Goal: Task Accomplishment & Management: Manage account settings

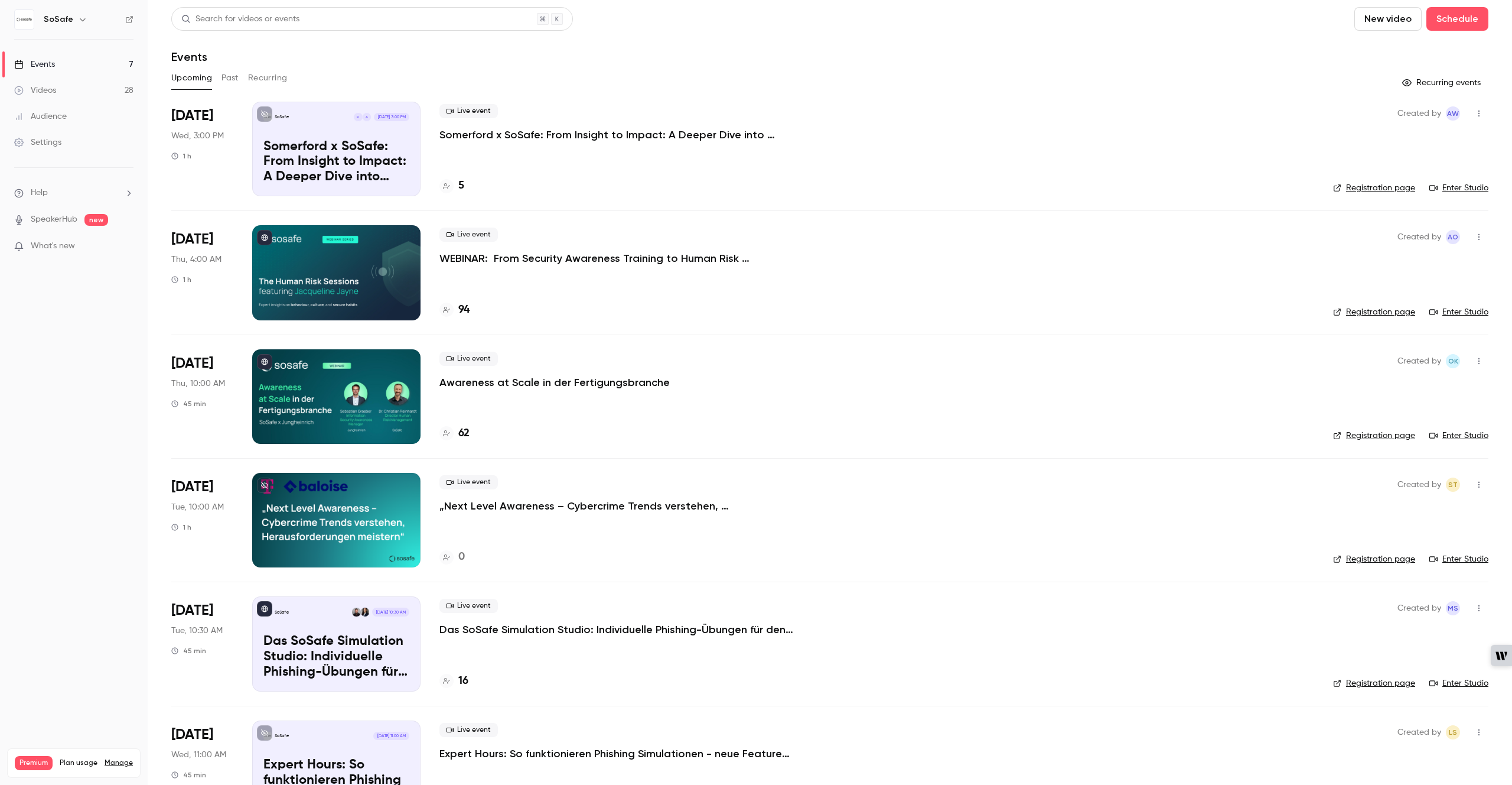
click at [600, 257] on p "WEBINAR: From Security Awareness Training to Human Risk Management" at bounding box center [616, 258] width 355 height 14
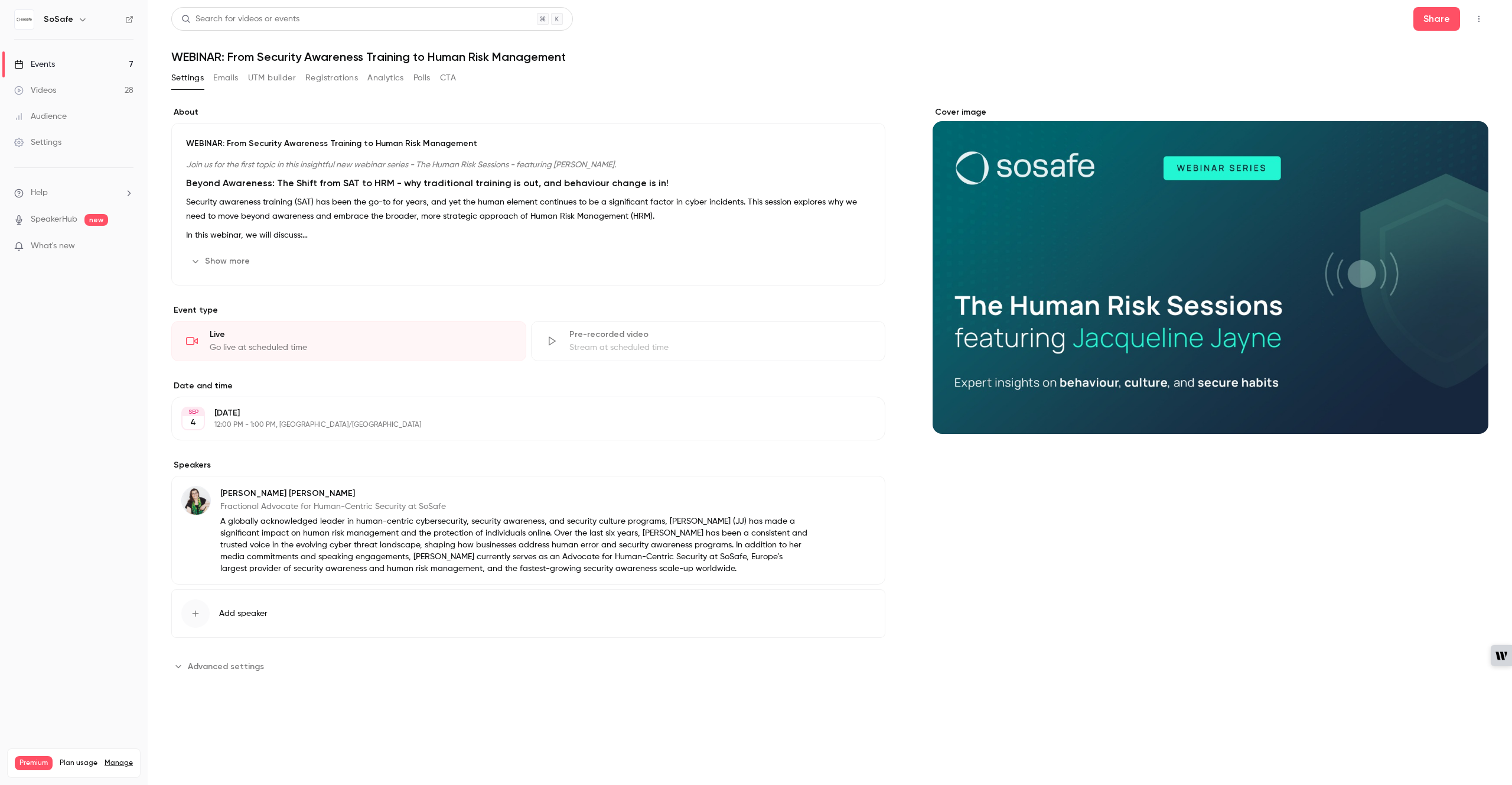
click at [331, 86] on button "Registrations" at bounding box center [331, 78] width 53 height 19
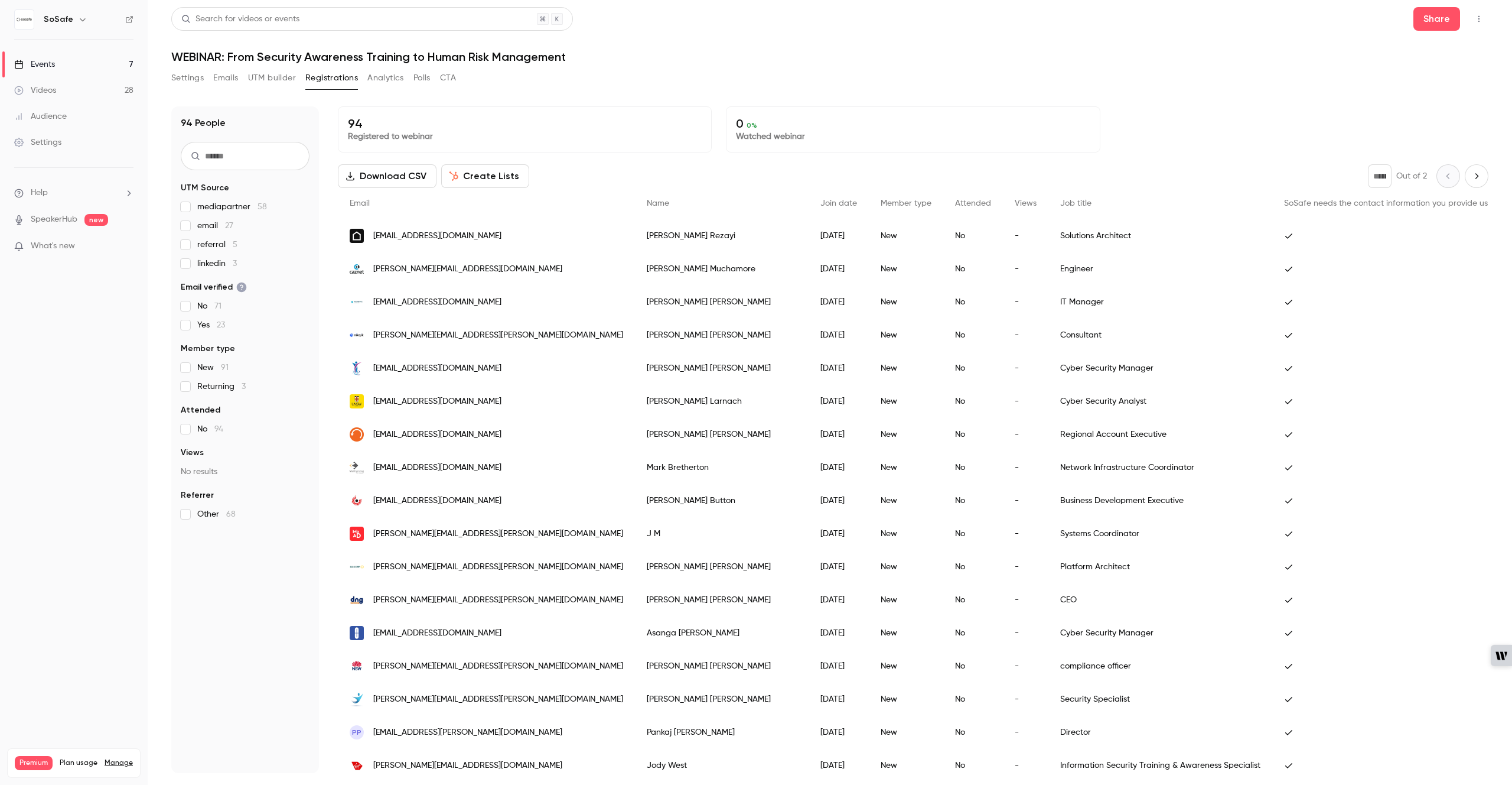
click at [246, 148] on input "text" at bounding box center [245, 156] width 129 height 28
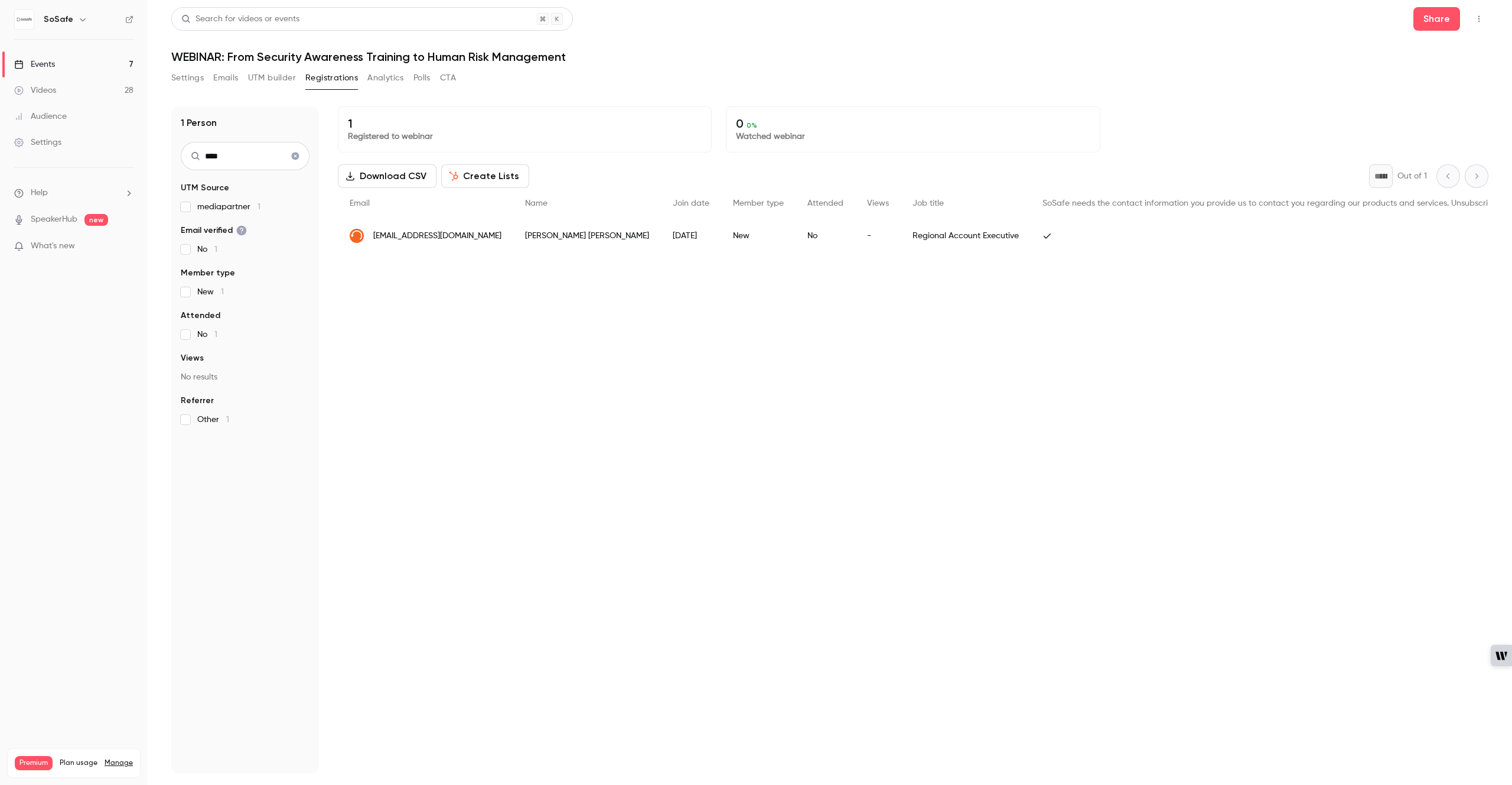
type input "****"
click at [855, 234] on div "-" at bounding box center [878, 236] width 46 height 33
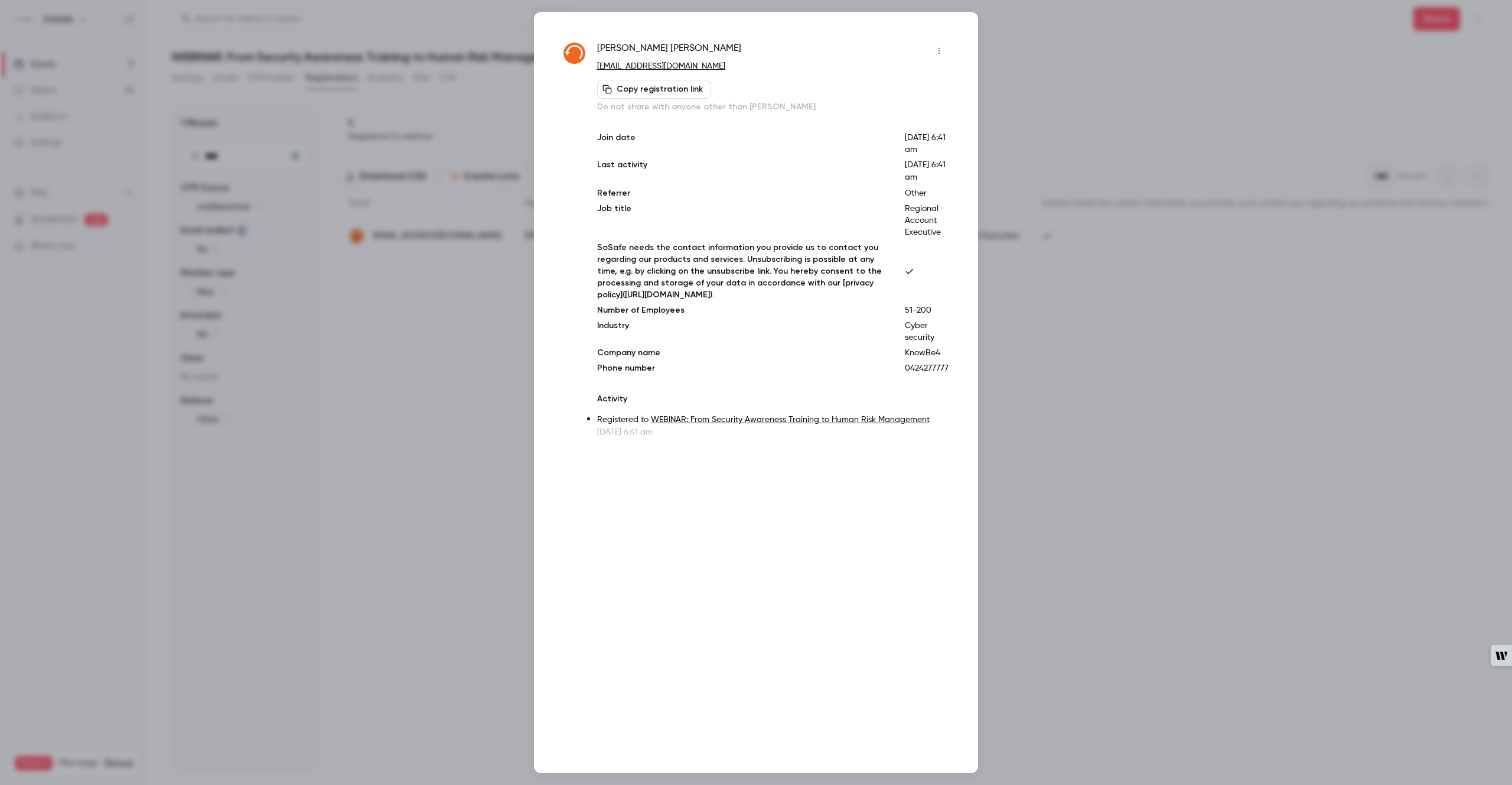
click at [938, 52] on icon "button" at bounding box center [939, 51] width 9 height 8
click at [868, 118] on li "Remove registration" at bounding box center [884, 112] width 128 height 31
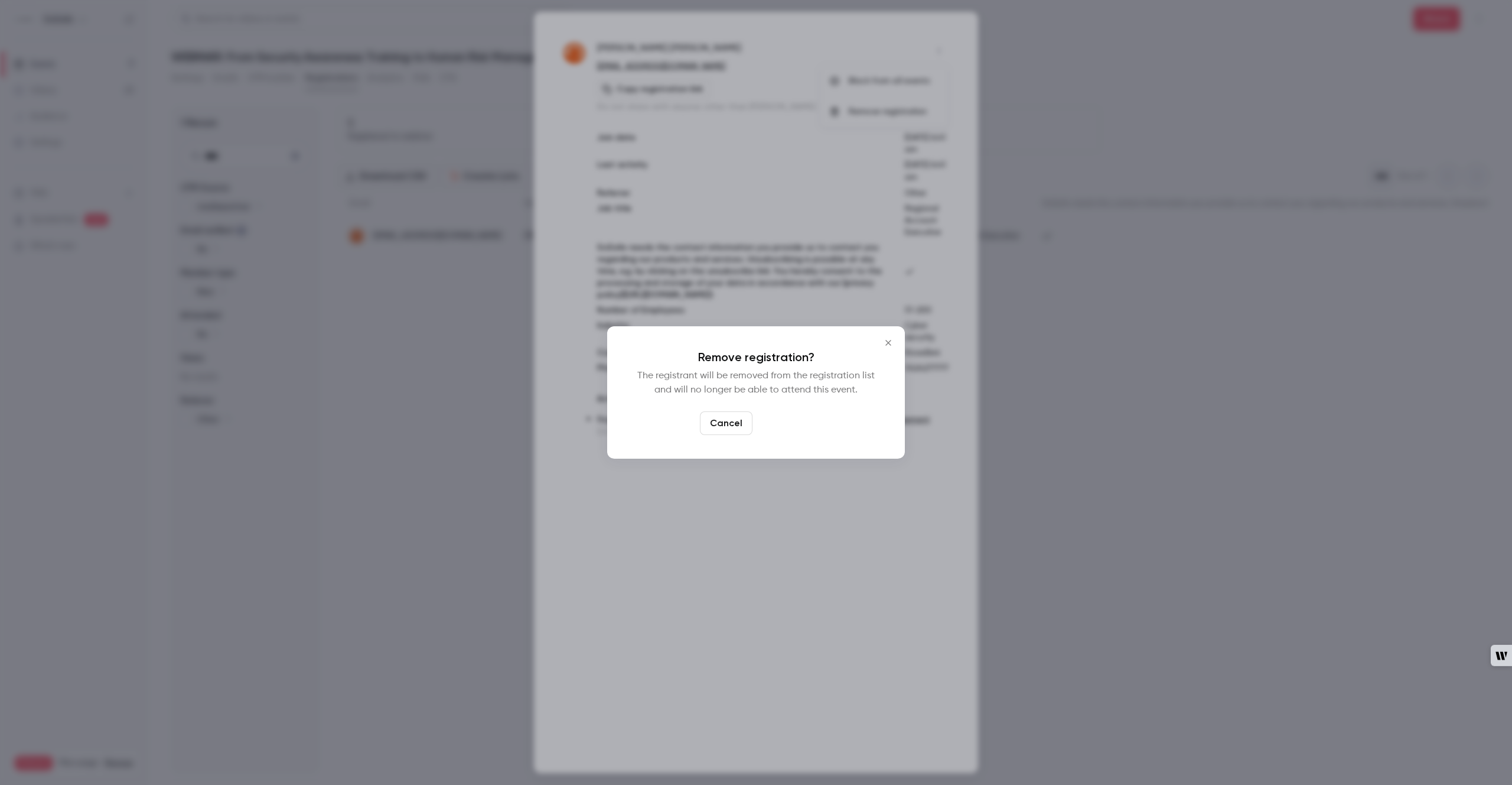
click at [799, 427] on button "Confirm" at bounding box center [785, 423] width 56 height 24
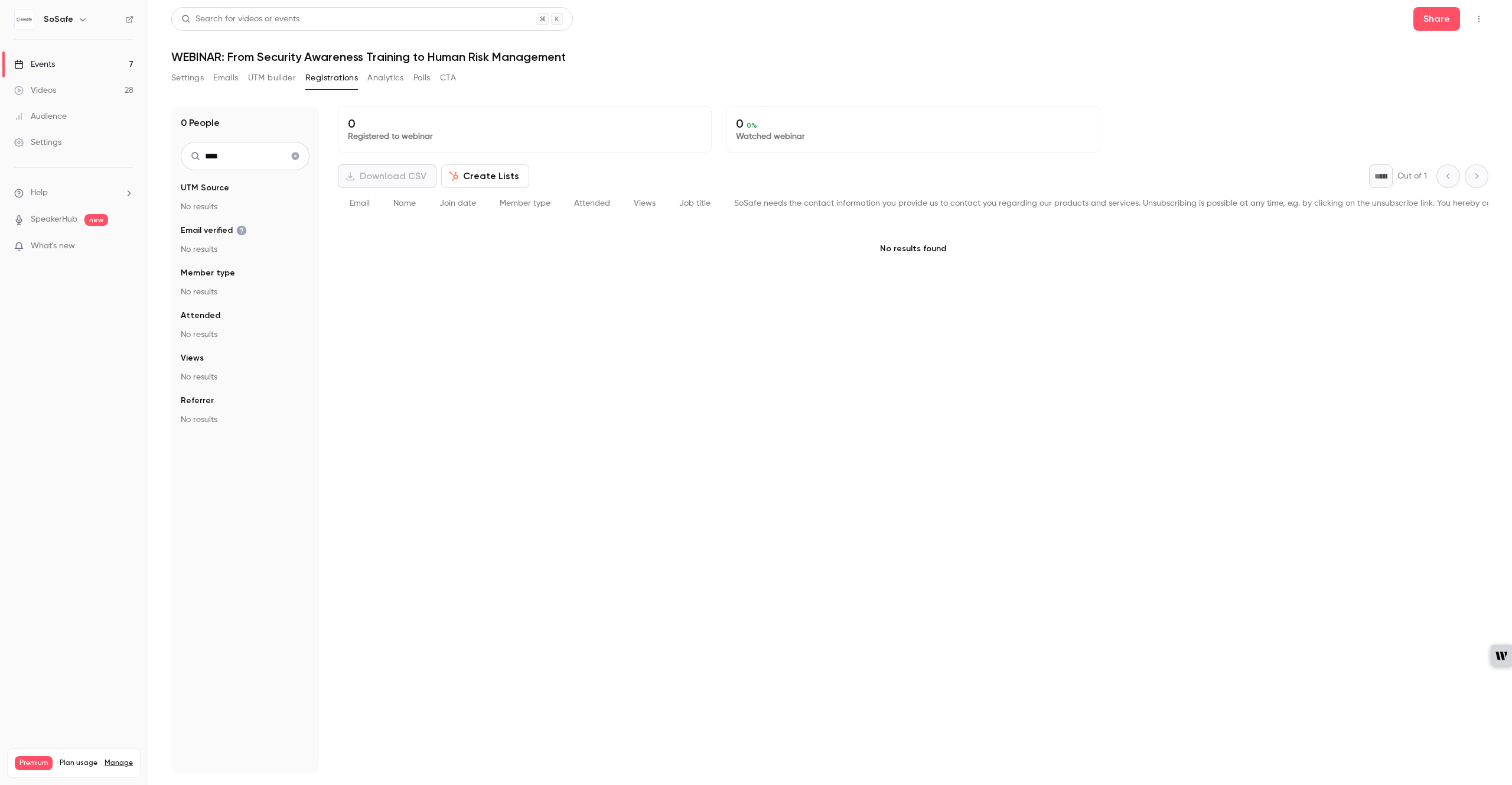
click at [51, 140] on div "Settings" at bounding box center [37, 142] width 47 height 12
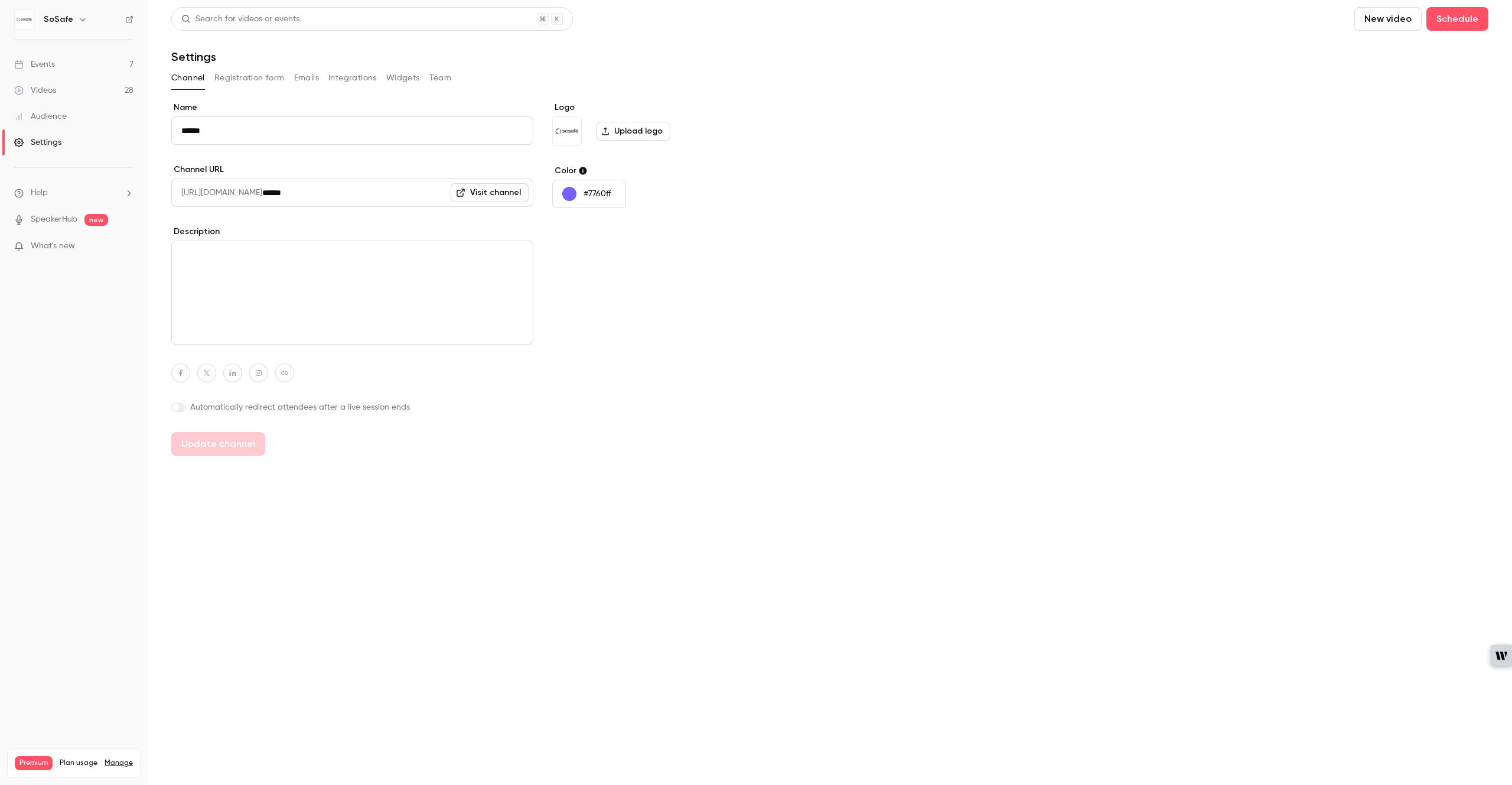
click at [270, 78] on button "Registration form" at bounding box center [250, 78] width 70 height 19
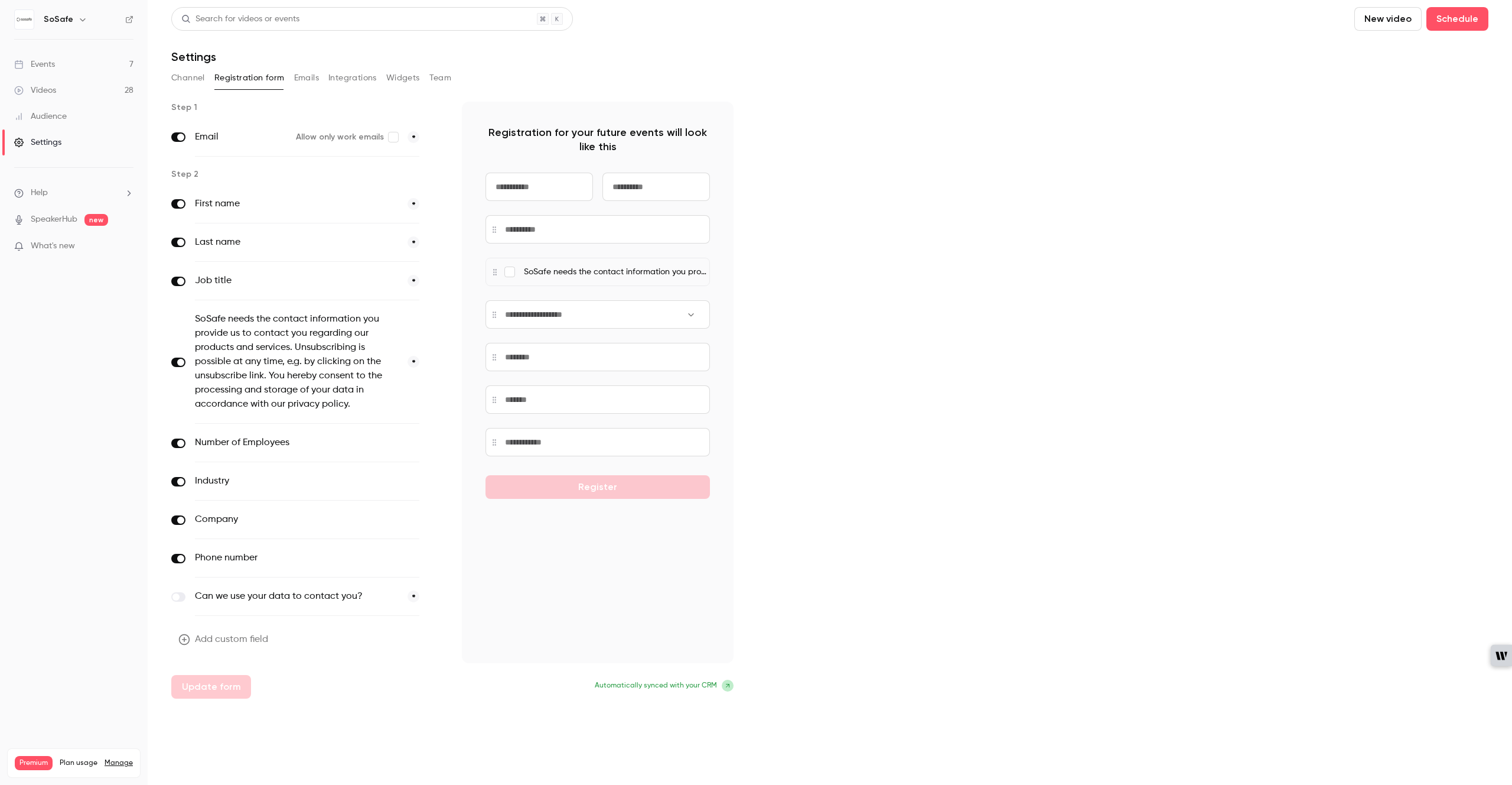
click at [316, 75] on button "Emails" at bounding box center [306, 78] width 25 height 19
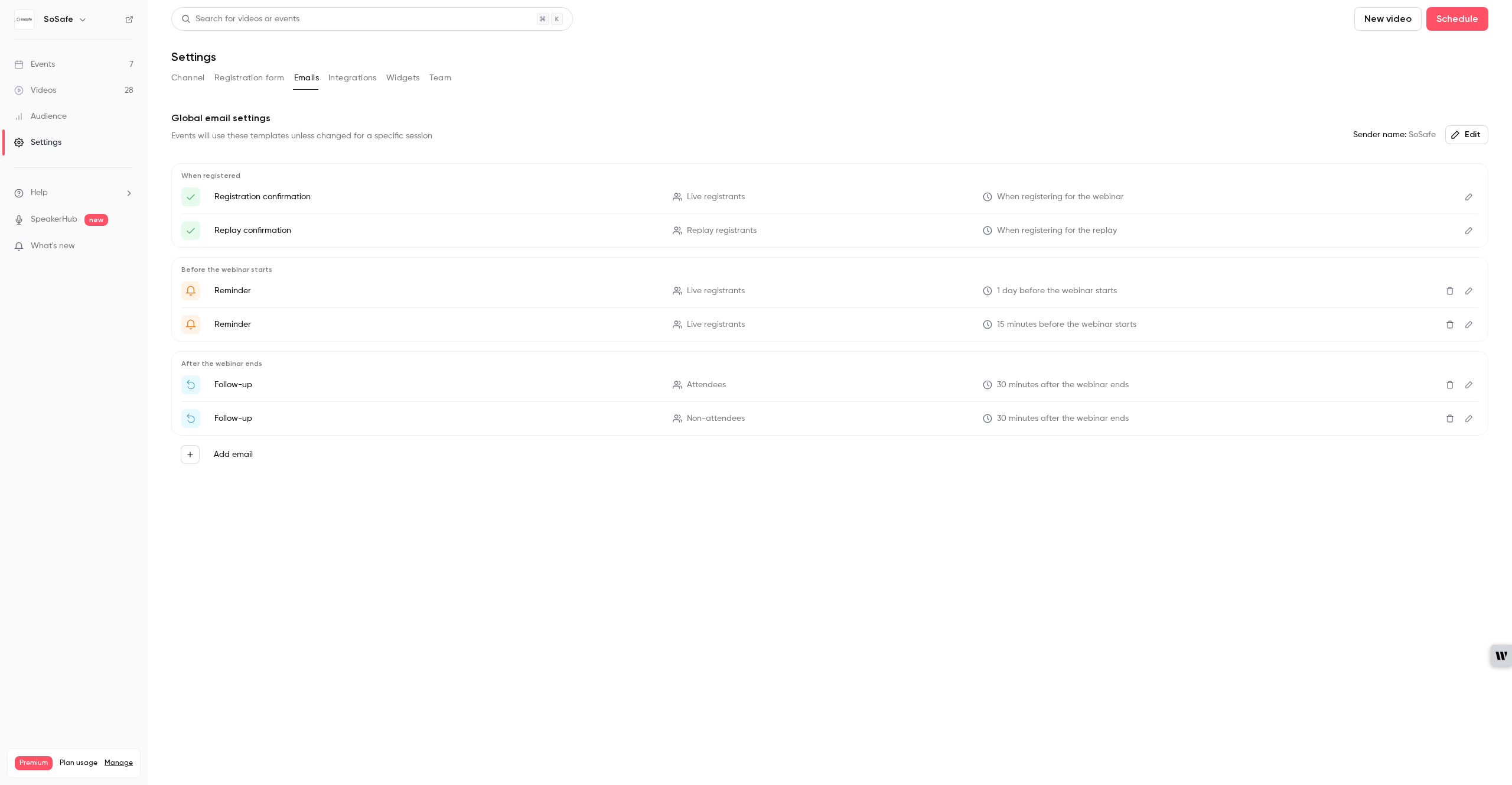
click at [356, 71] on button "Integrations" at bounding box center [352, 78] width 49 height 19
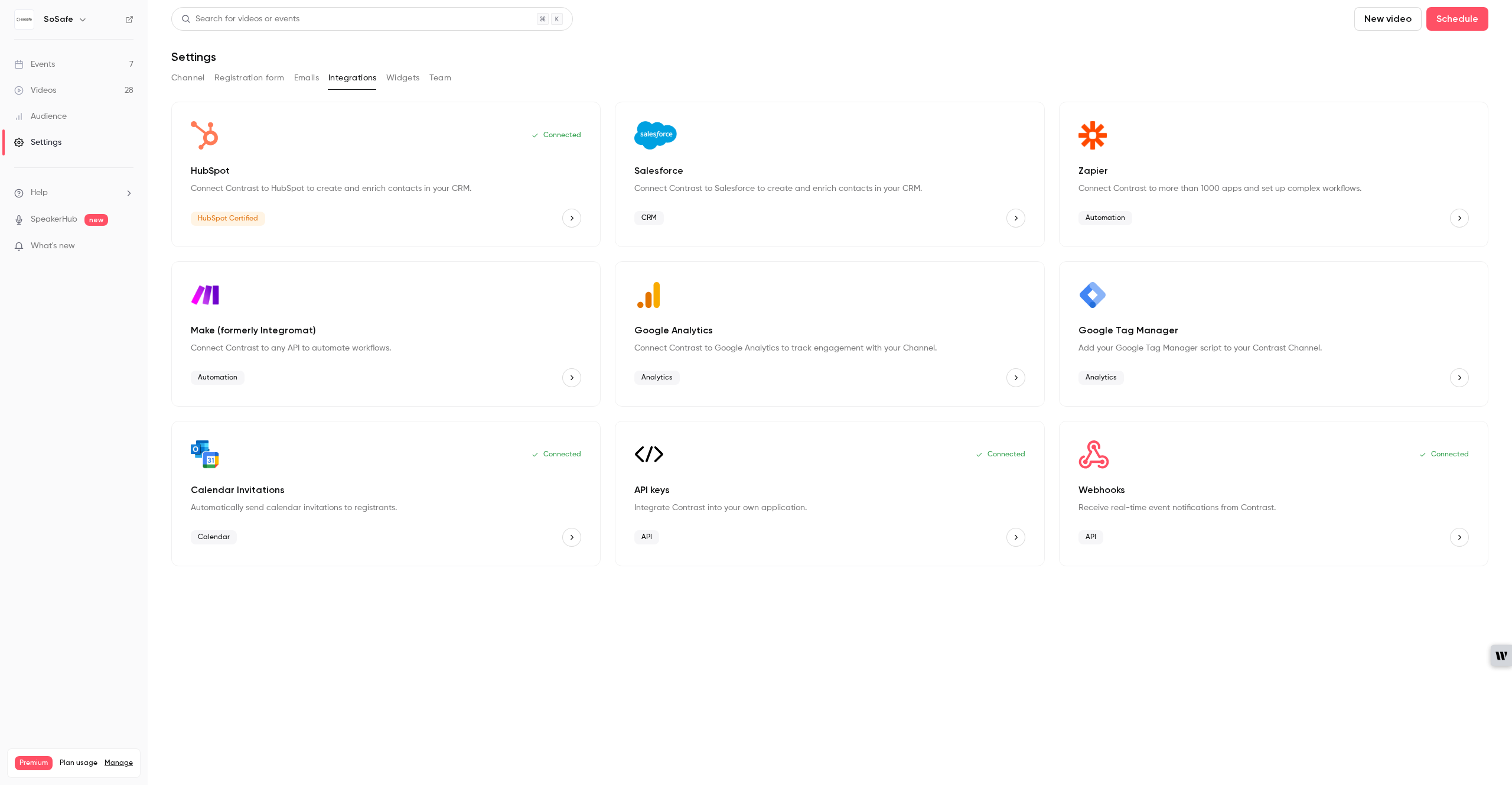
click at [188, 84] on button "Channel" at bounding box center [188, 78] width 34 height 19
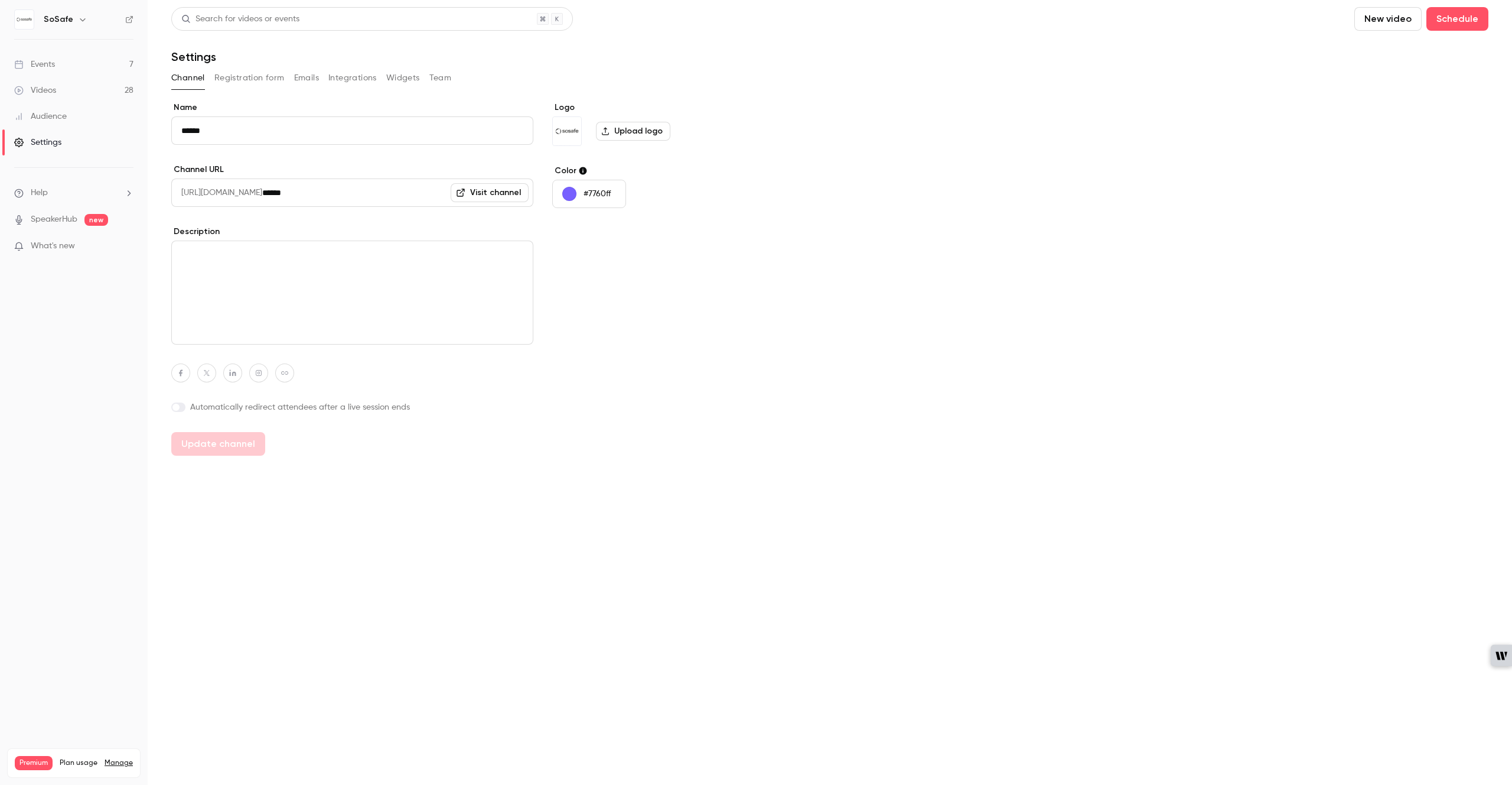
click at [234, 75] on button "Registration form" at bounding box center [250, 78] width 70 height 19
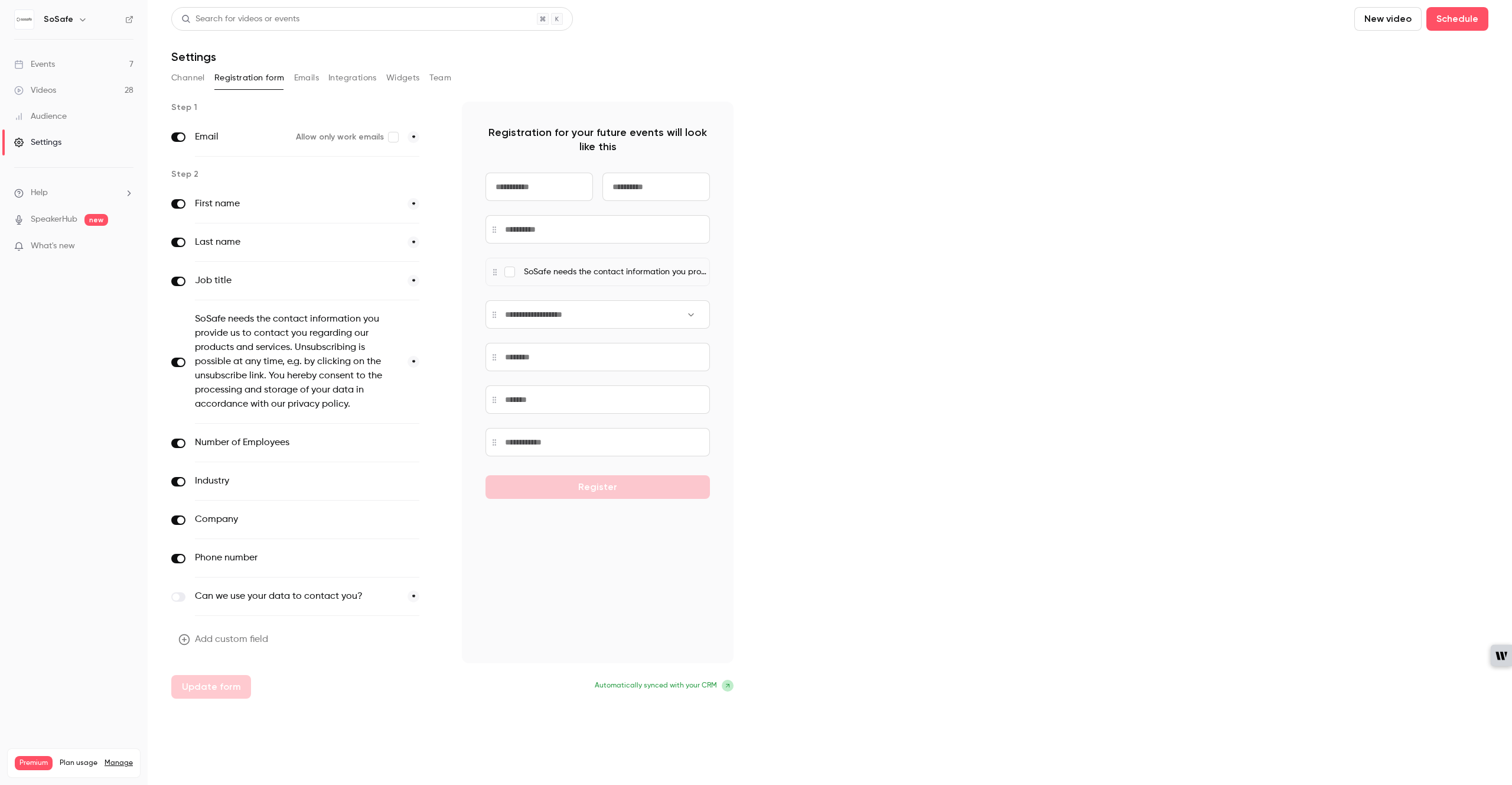
click at [166, 84] on main "Search for videos or events New video Schedule Settings Channel Registration fo…" at bounding box center [830, 392] width 1365 height 785
click at [194, 76] on button "Channel" at bounding box center [188, 78] width 34 height 19
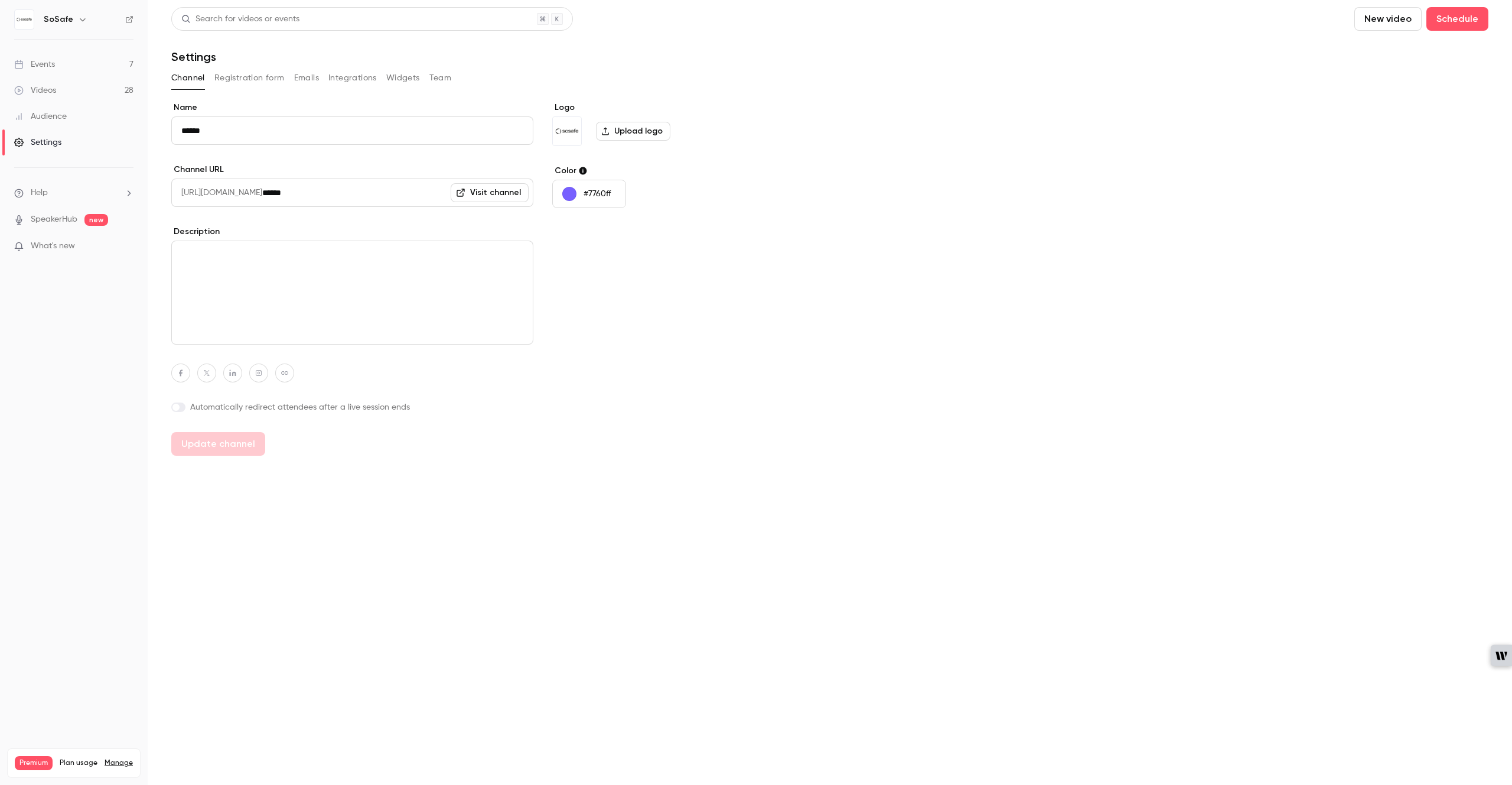
click at [238, 73] on button "Registration form" at bounding box center [250, 78] width 70 height 19
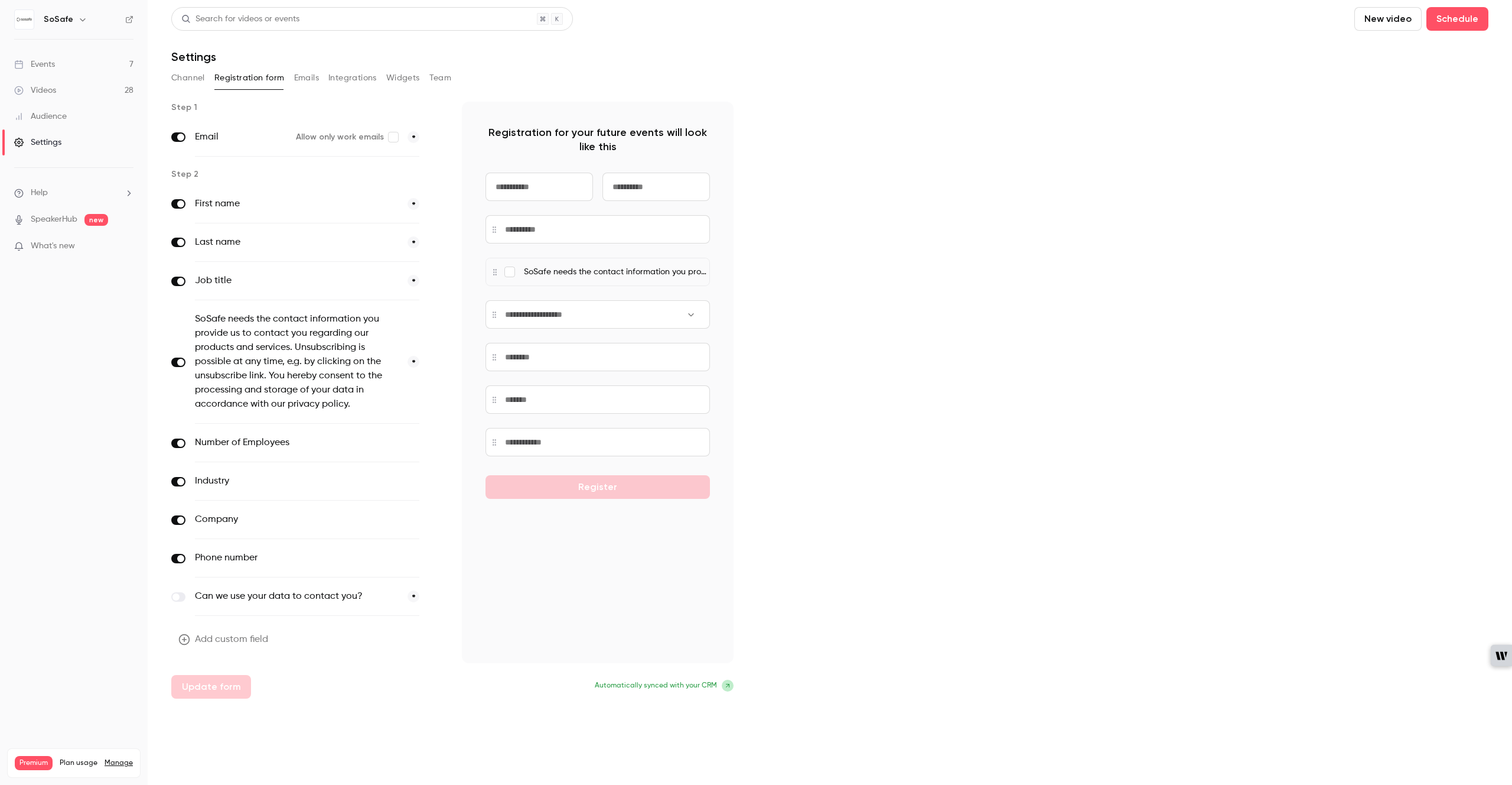
click at [412, 598] on div "Can we use your data to contact you? *" at bounding box center [307, 597] width 224 height 38
click at [180, 597] on label at bounding box center [178, 597] width 14 height 9
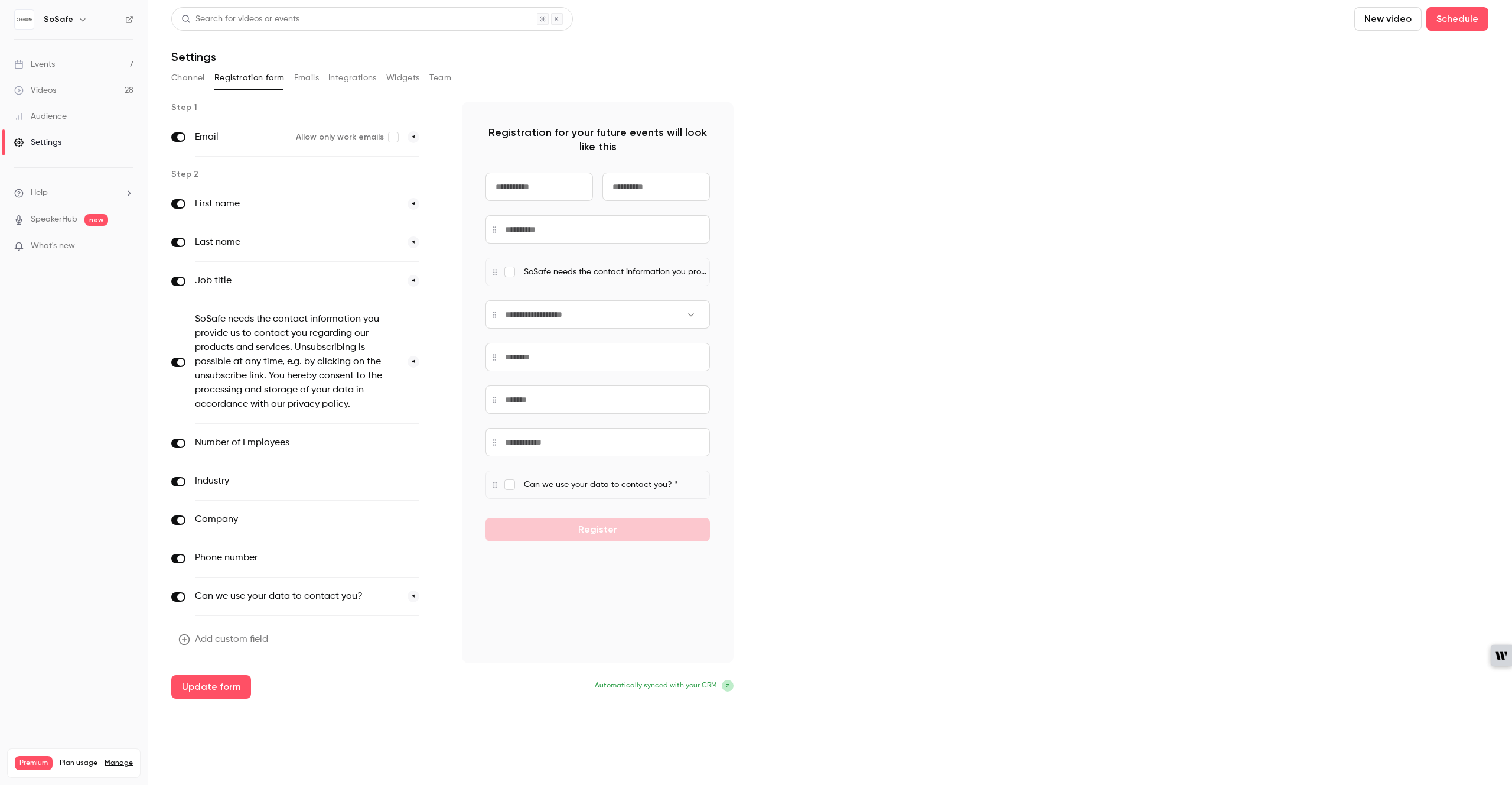
click at [179, 598] on span at bounding box center [180, 597] width 7 height 7
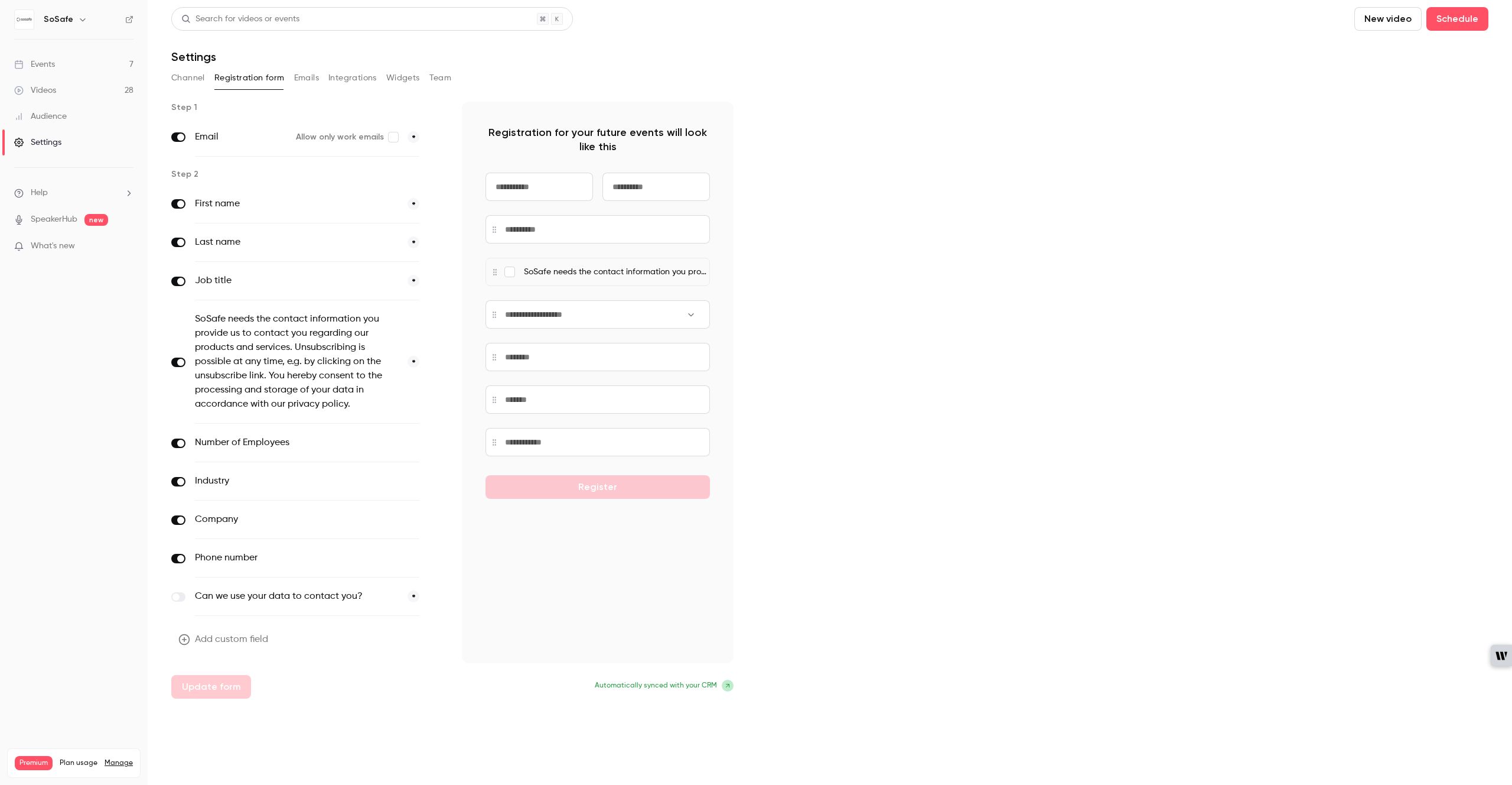
click at [316, 79] on button "Emails" at bounding box center [306, 78] width 25 height 19
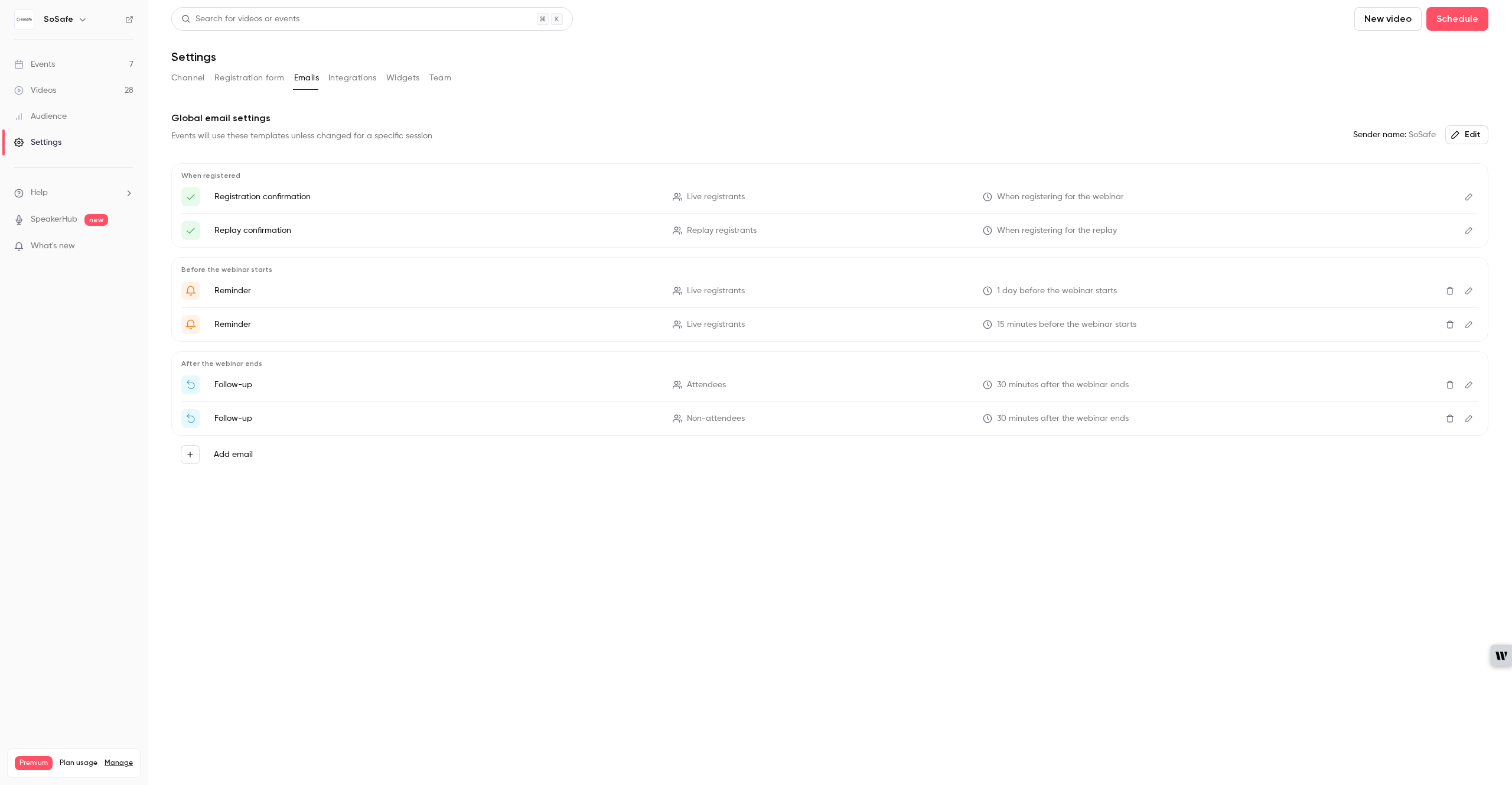
click at [343, 79] on button "Integrations" at bounding box center [352, 78] width 49 height 19
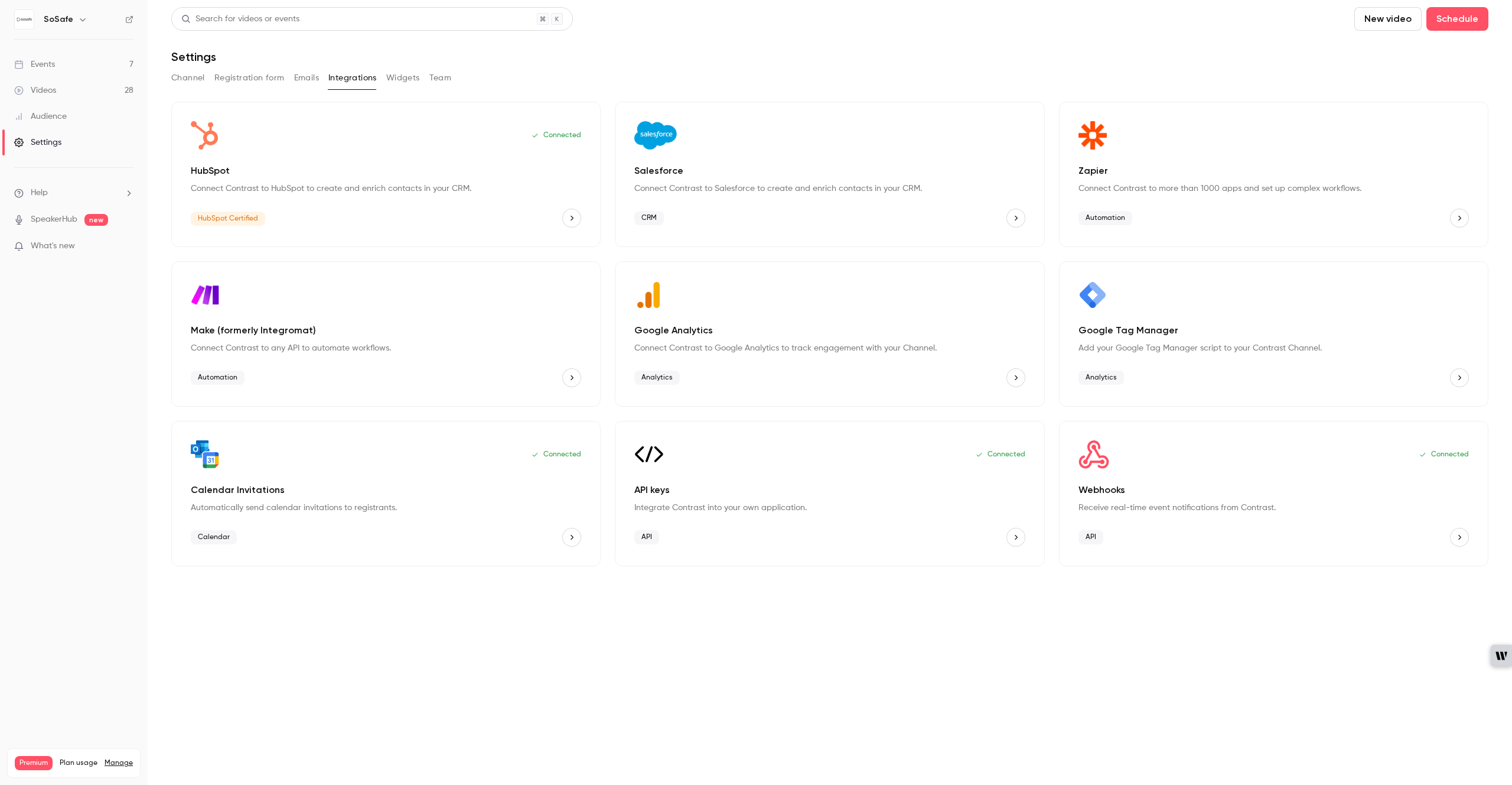
click at [416, 76] on button "Widgets" at bounding box center [403, 78] width 34 height 19
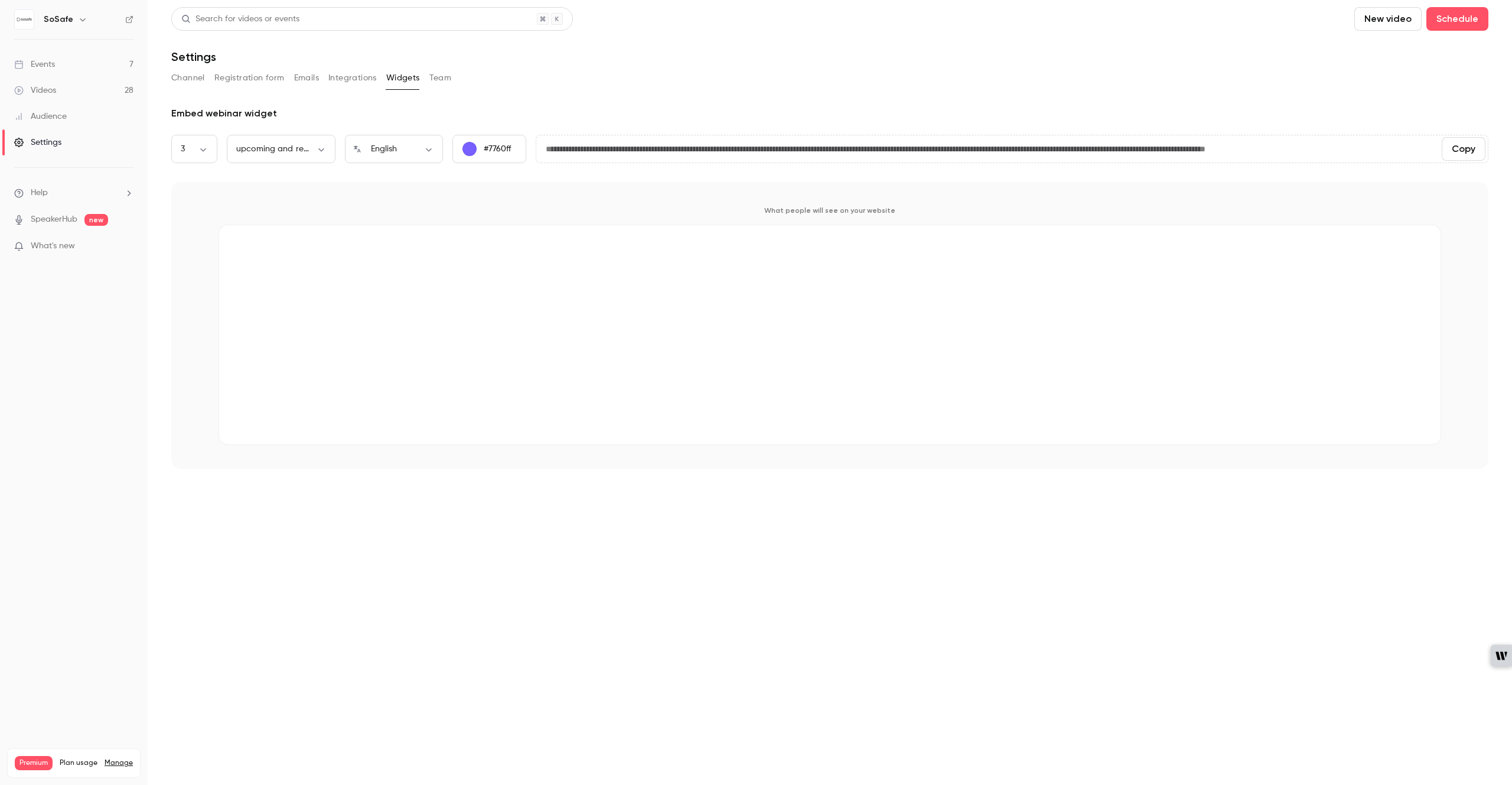
click at [445, 72] on button "Team" at bounding box center [441, 78] width 23 height 19
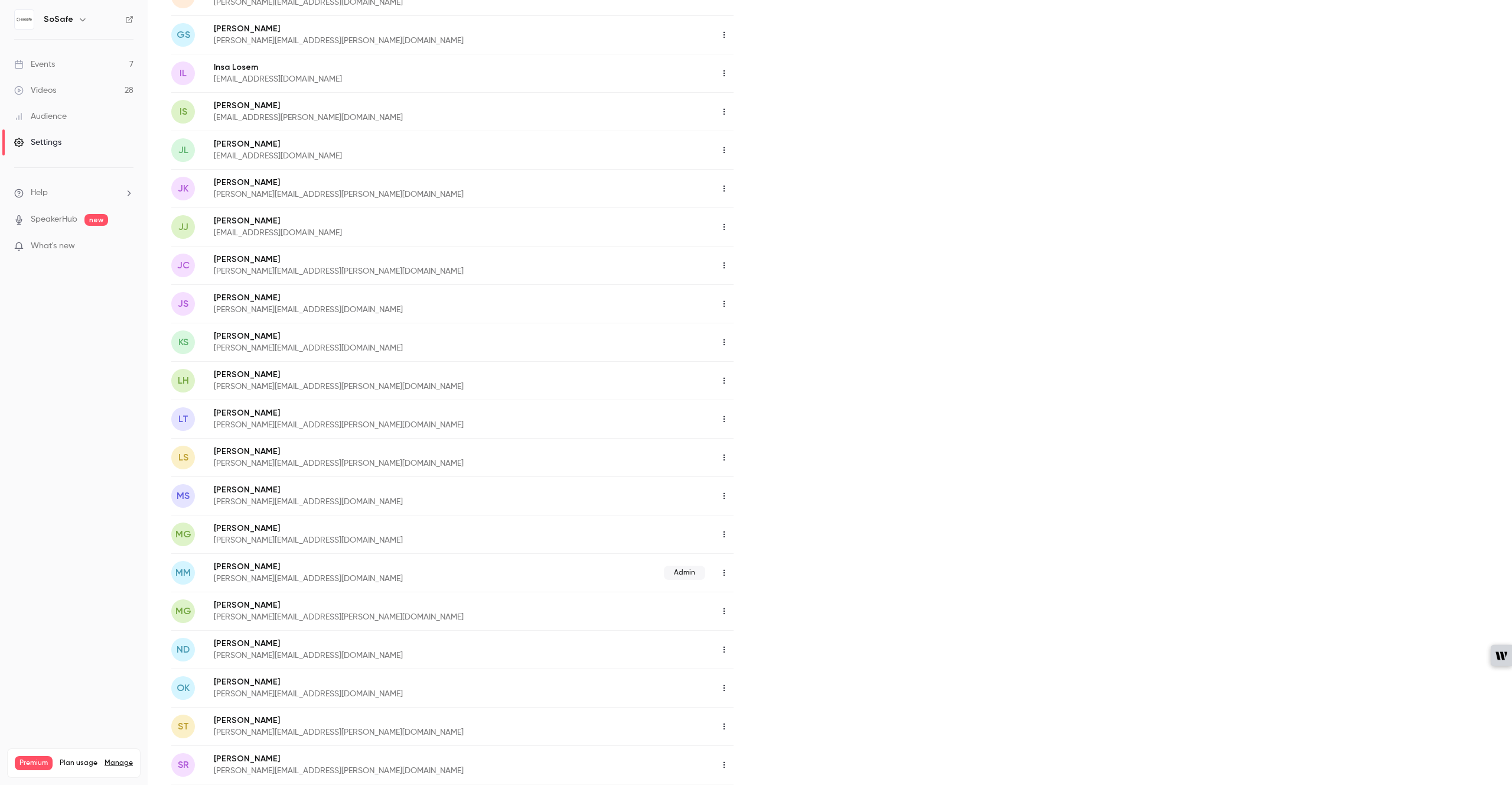
scroll to position [829, 0]
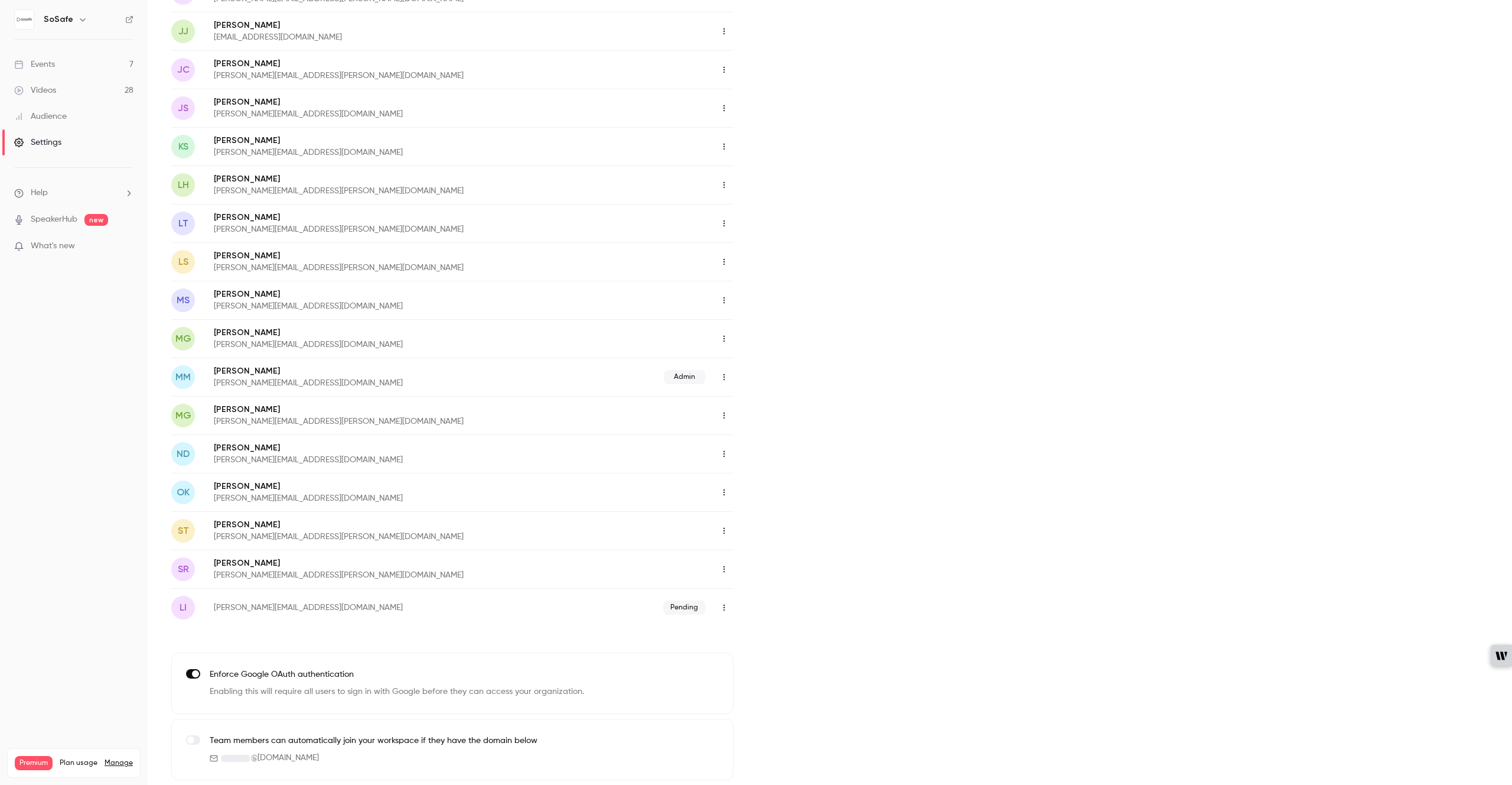
click at [723, 609] on icon "button" at bounding box center [724, 608] width 9 height 8
click at [815, 668] on div "Delete invitation" at bounding box center [788, 668] width 90 height 12
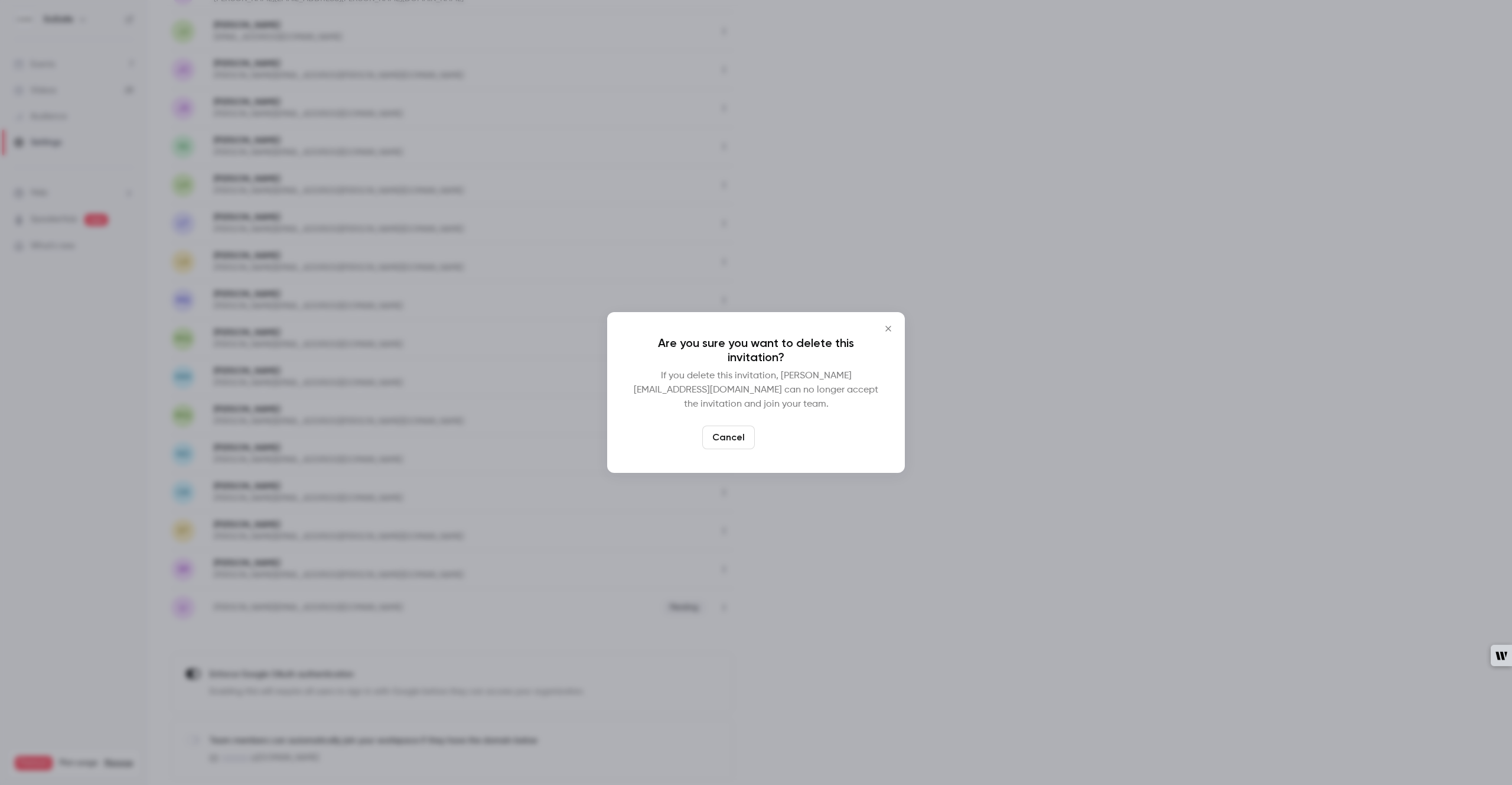
click at [782, 426] on button "Delete" at bounding box center [785, 437] width 51 height 24
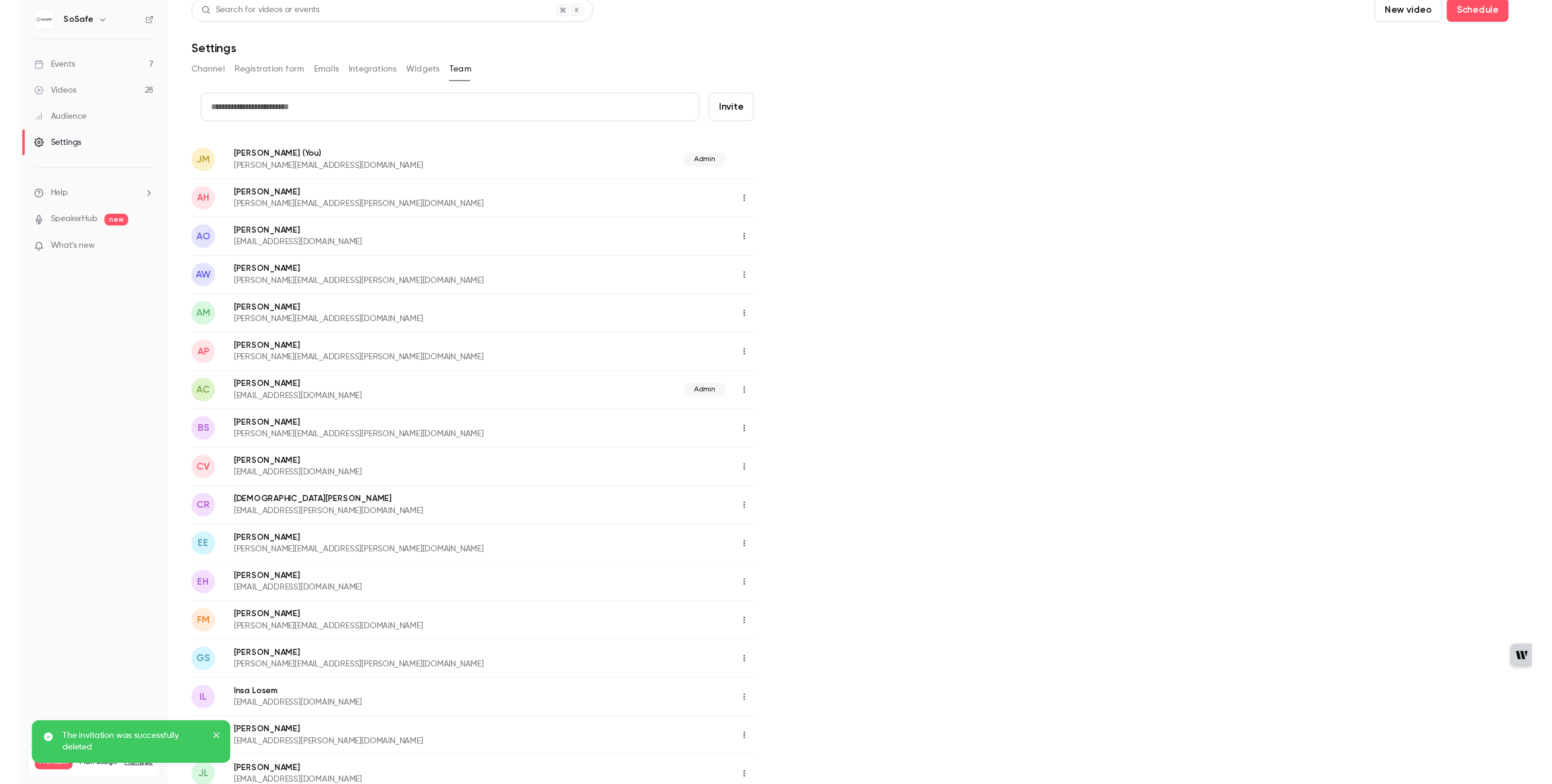
scroll to position [0, 0]
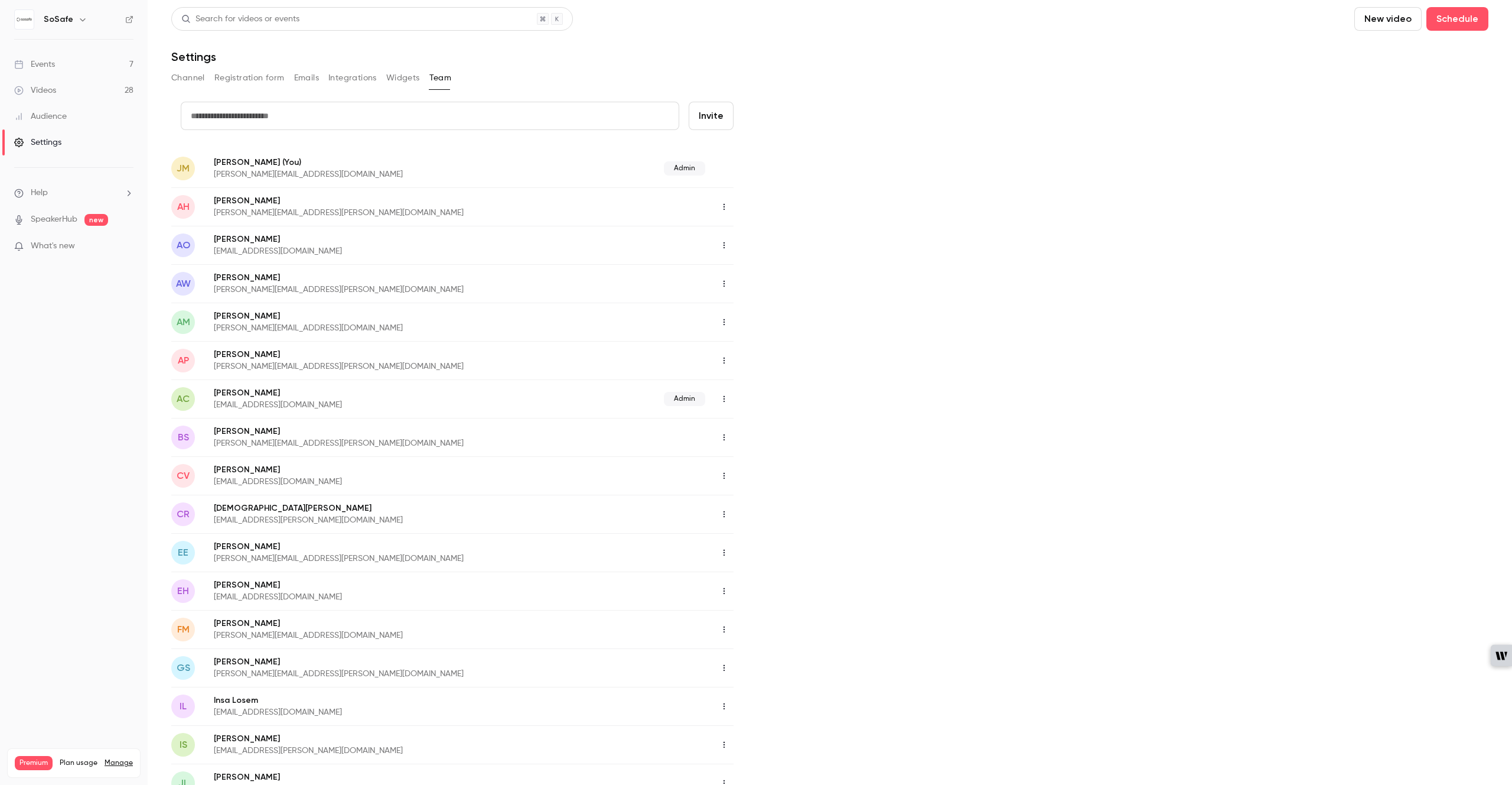
click at [180, 80] on button "Channel" at bounding box center [188, 78] width 34 height 19
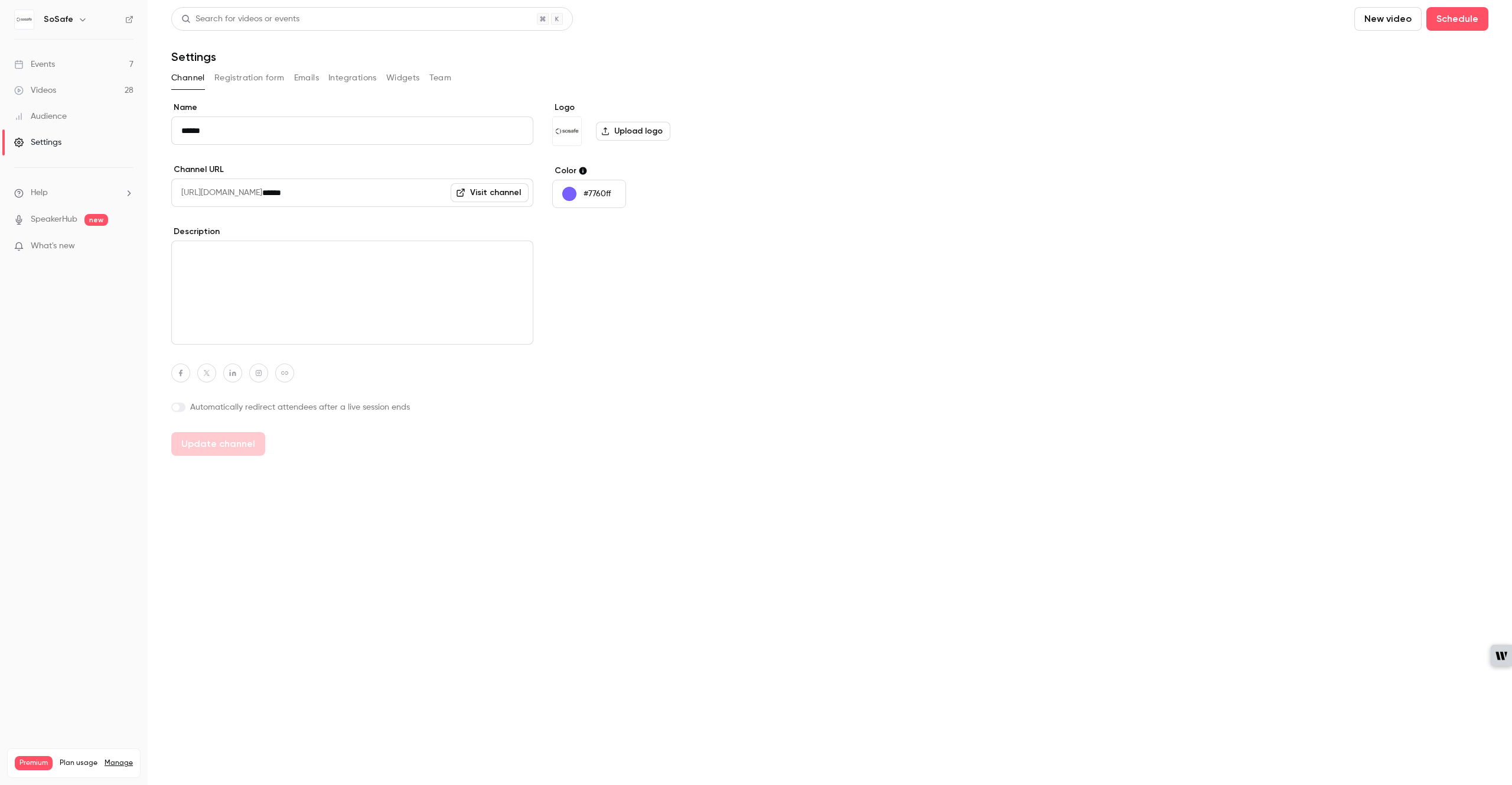
click at [230, 77] on button "Registration form" at bounding box center [250, 78] width 70 height 19
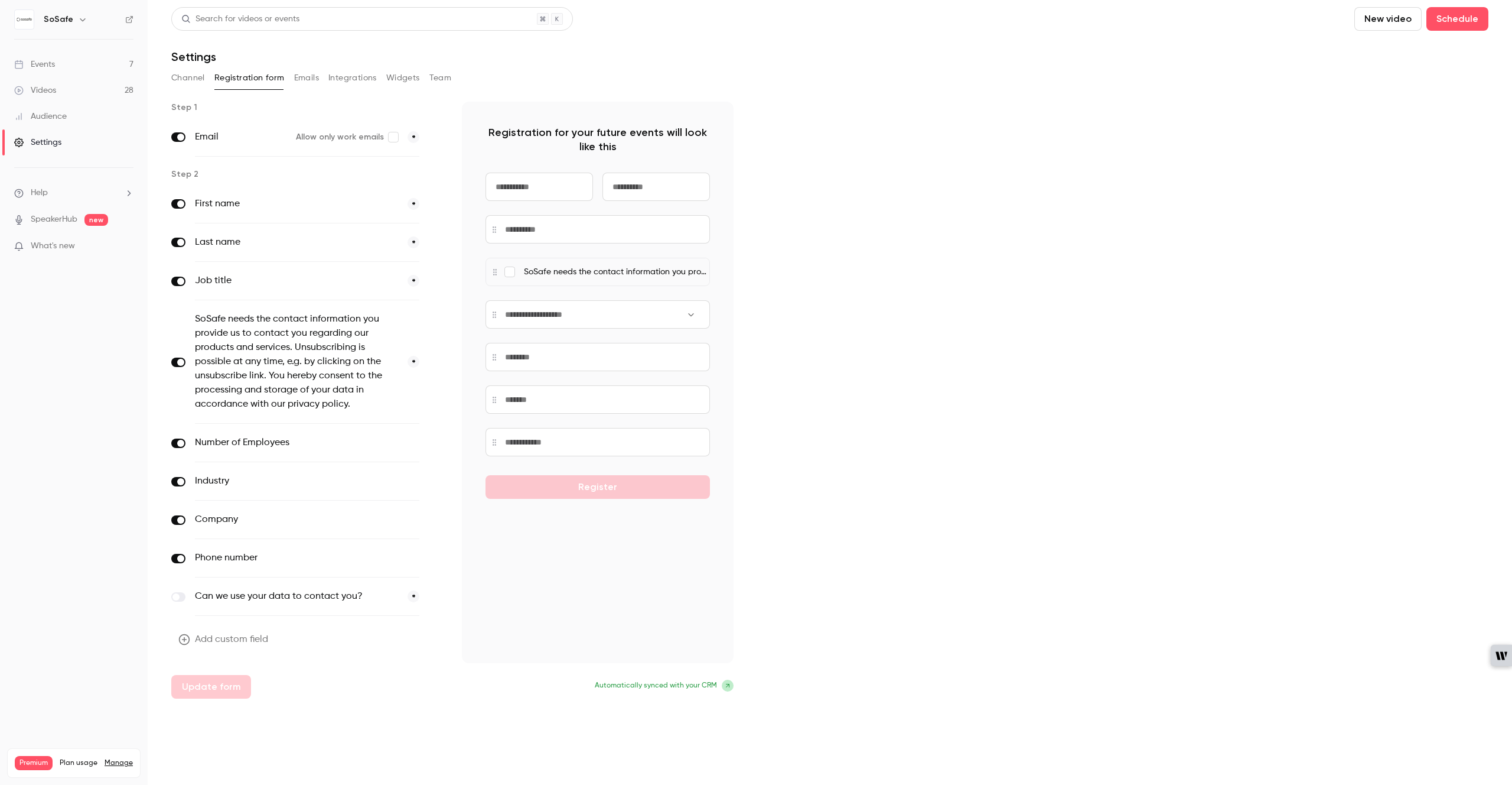
click at [294, 76] on button "Emails" at bounding box center [306, 78] width 25 height 19
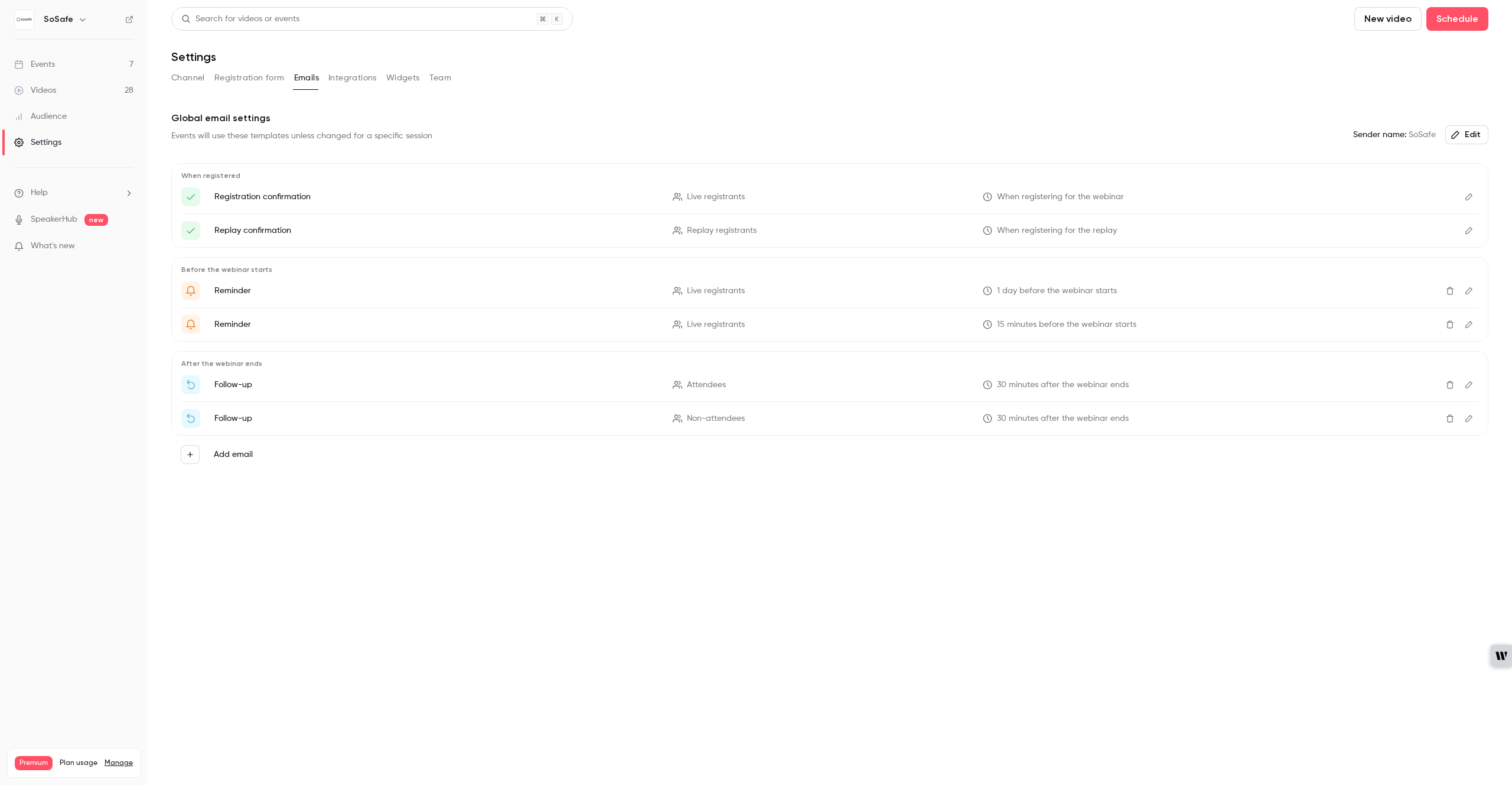
click at [24, 121] on div "Audience" at bounding box center [40, 116] width 53 height 12
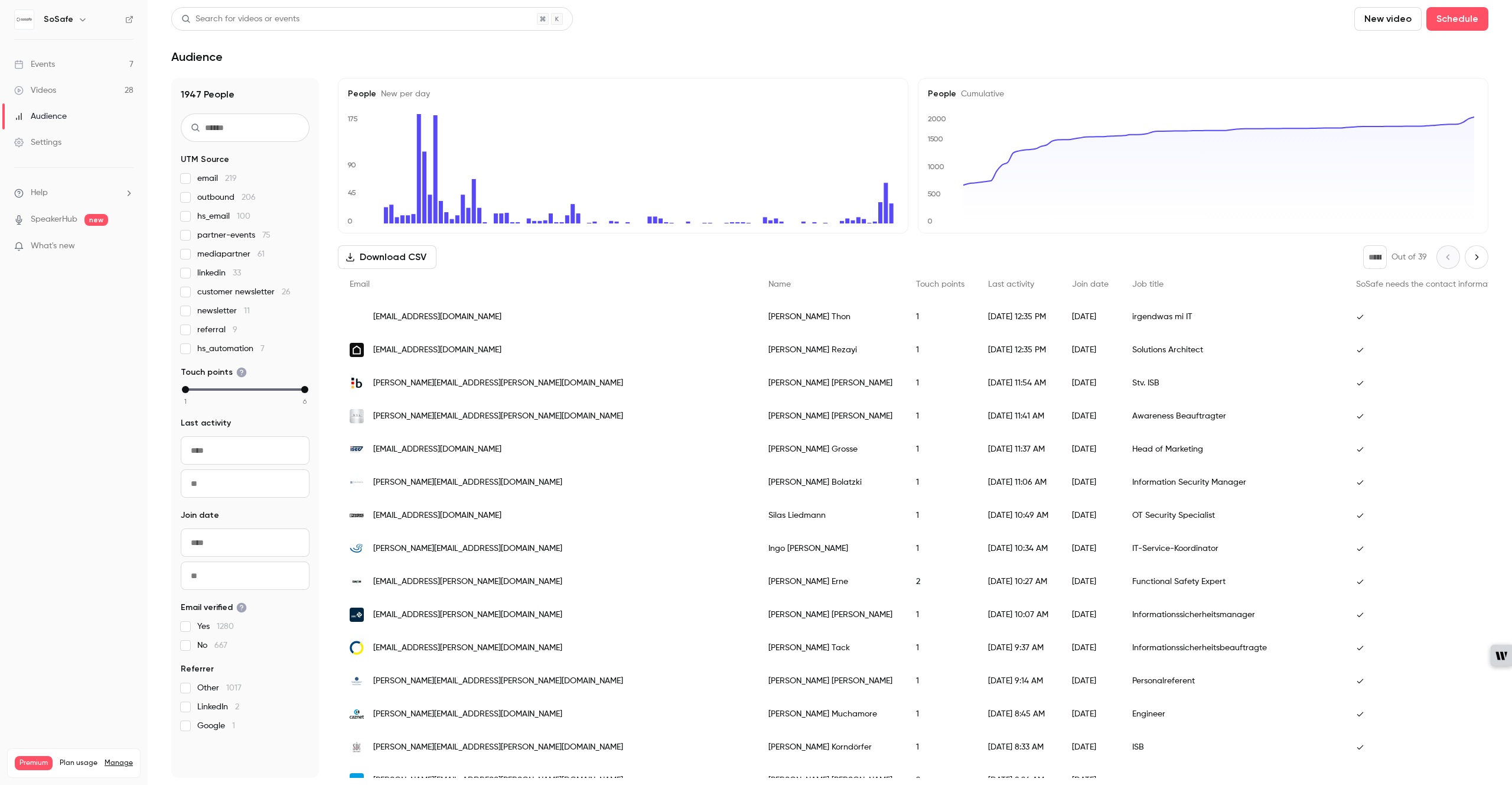
click at [87, 23] on div "SoSafe" at bounding box center [80, 20] width 72 height 14
click at [85, 20] on icon "button" at bounding box center [82, 19] width 9 height 9
click at [80, 21] on div at bounding box center [756, 392] width 1512 height 785
click at [246, 133] on input "text" at bounding box center [245, 128] width 129 height 28
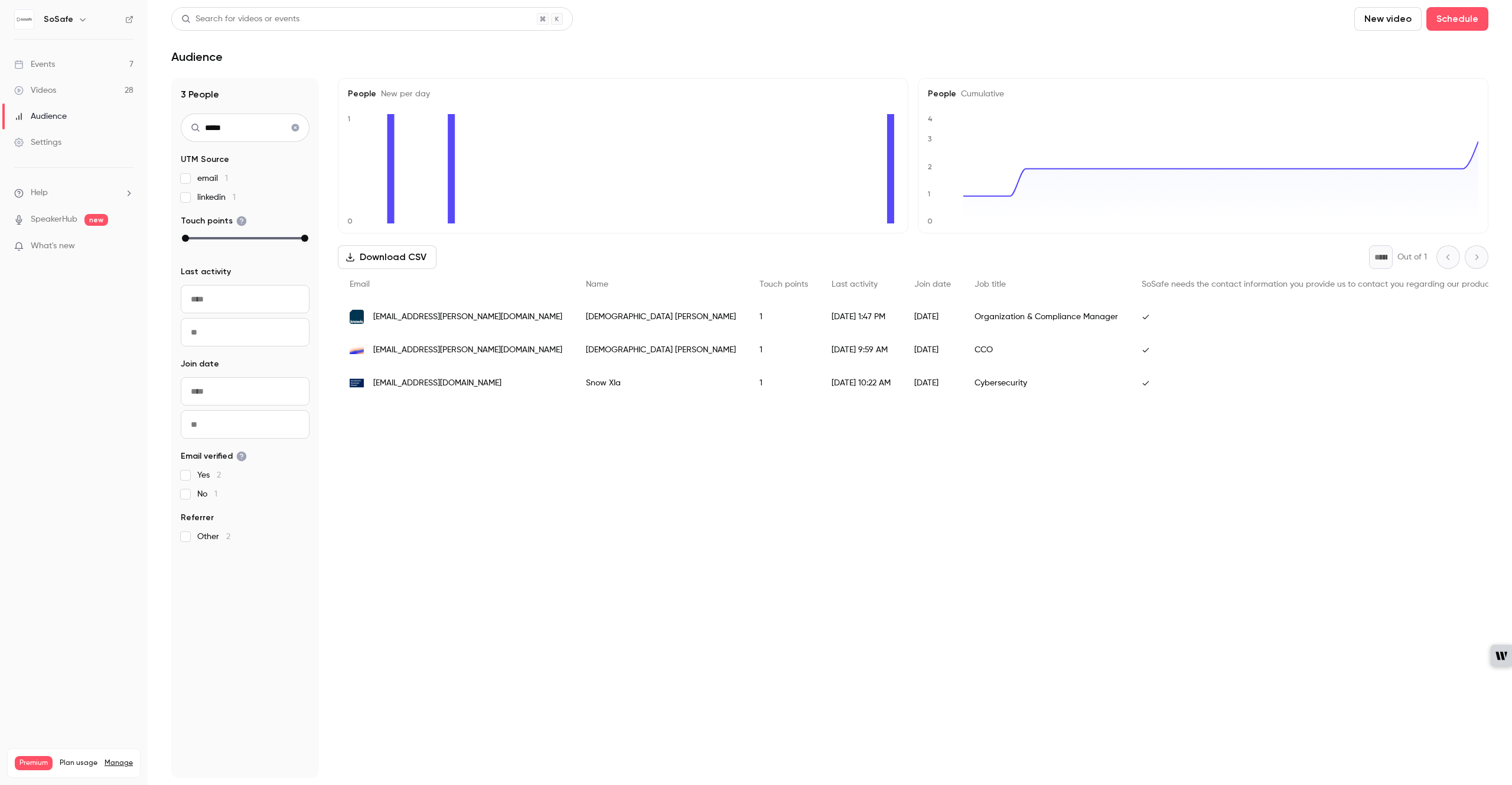
type input "******"
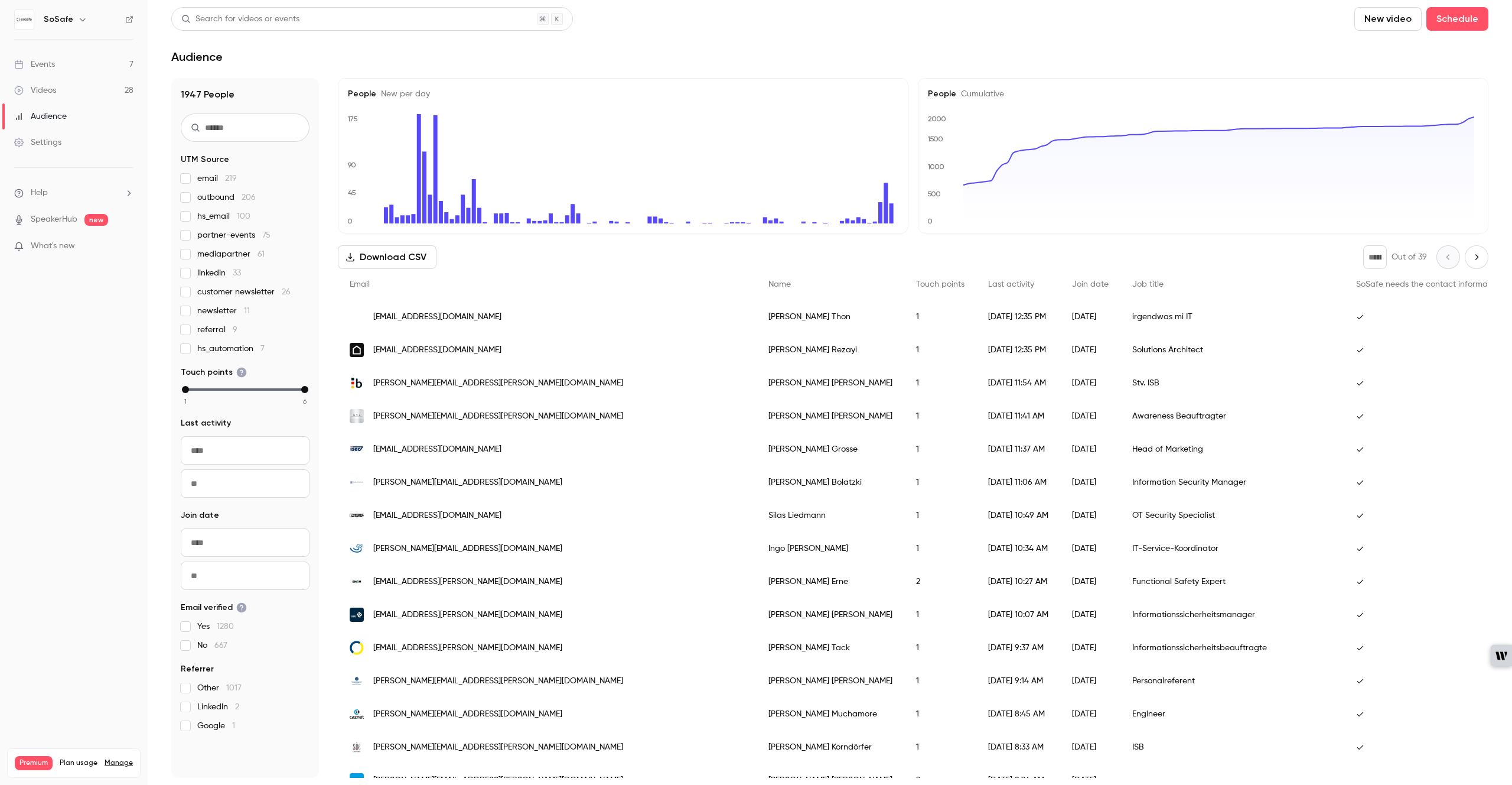
click at [51, 148] on link "Settings" at bounding box center [73, 142] width 147 height 26
